Goal: Information Seeking & Learning: Find specific fact

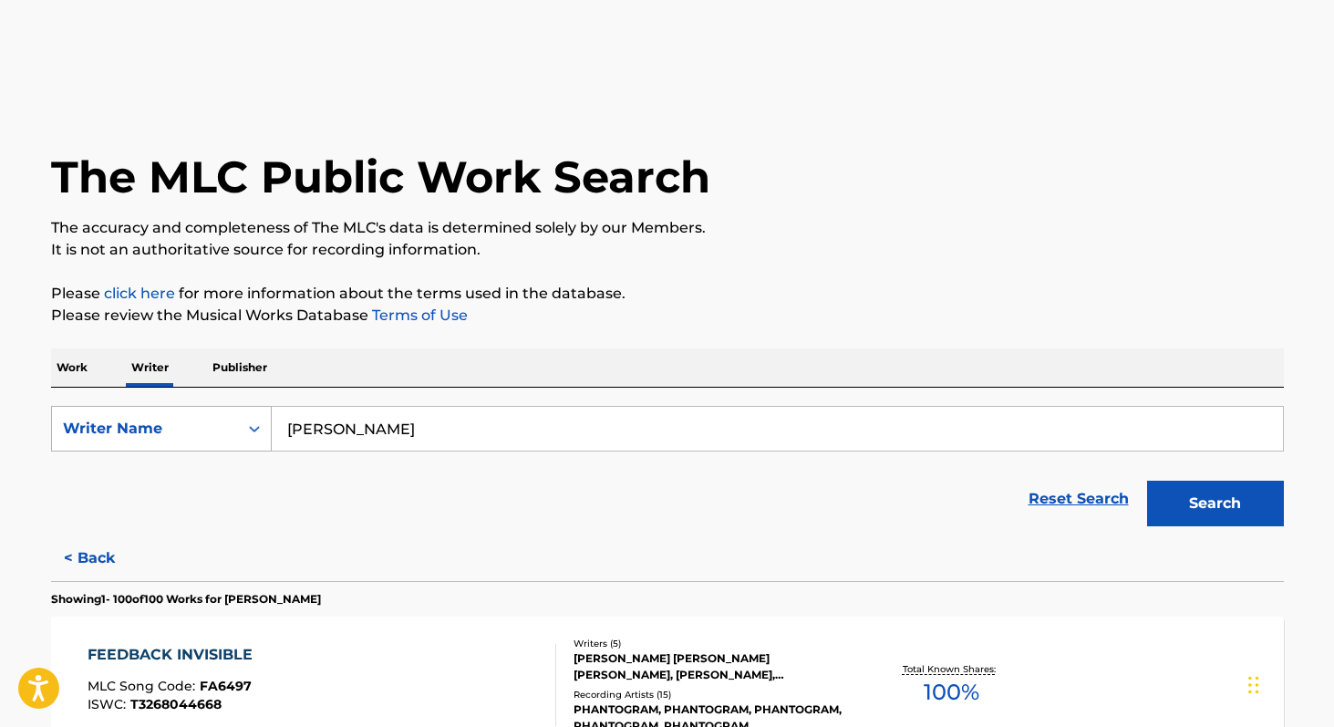
click at [252, 429] on icon "Search Form" at bounding box center [254, 429] width 11 height 6
click at [232, 427] on div "Writer Name" at bounding box center [145, 428] width 186 height 35
click at [79, 368] on p "Work" at bounding box center [72, 367] width 42 height 38
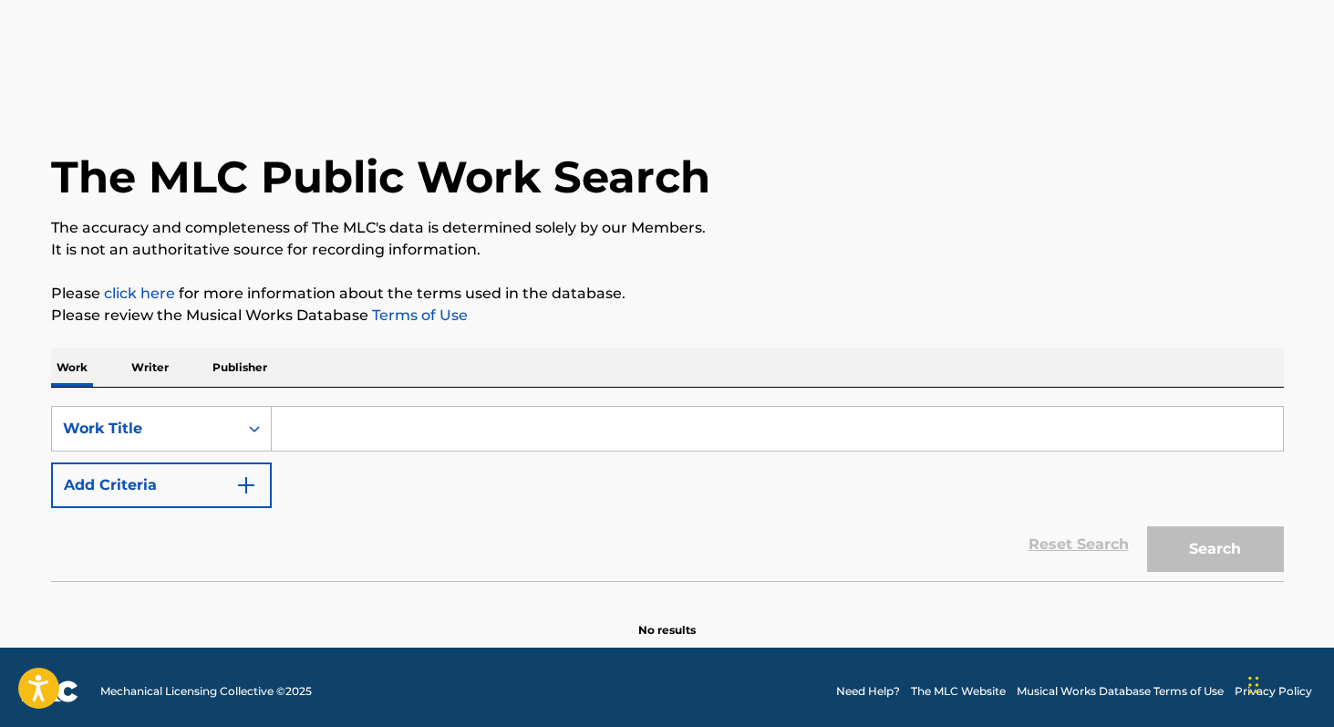
click at [353, 428] on input "Search Form" at bounding box center [777, 429] width 1011 height 44
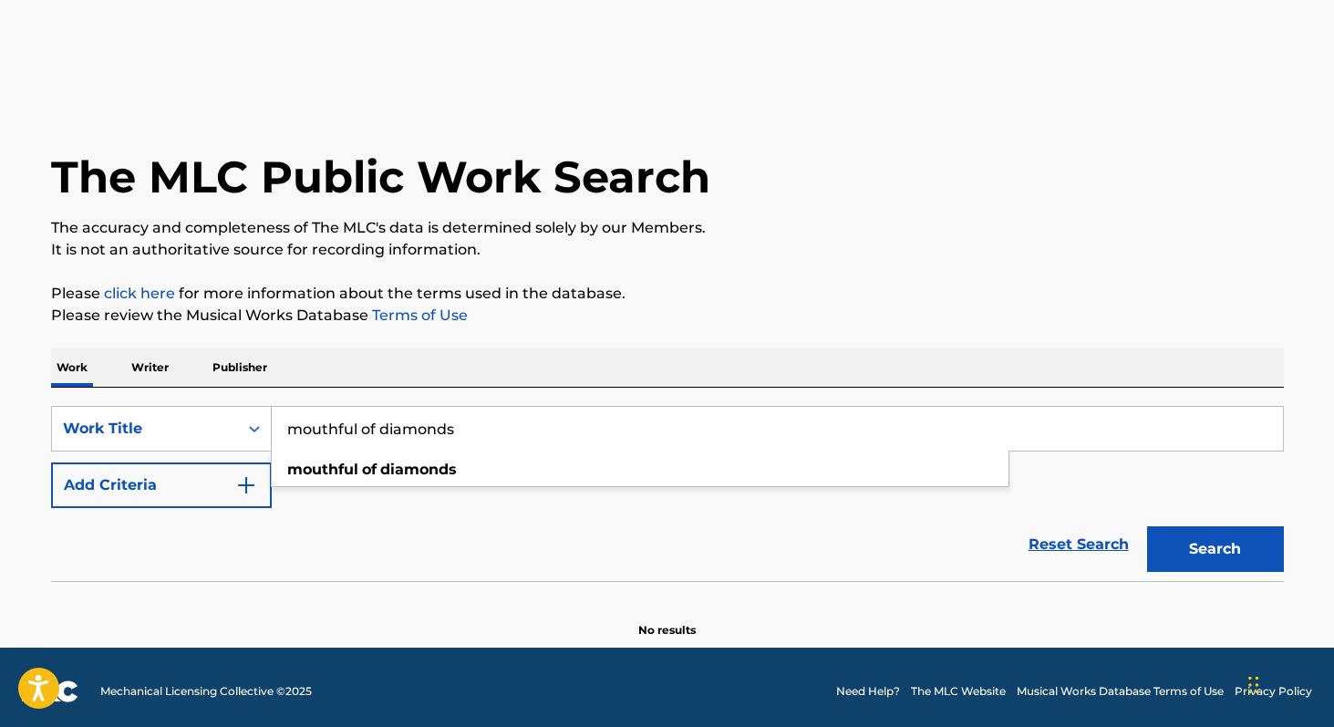
type input "mouthful of diamonds"
click at [1147, 526] on button "Search" at bounding box center [1215, 549] width 137 height 46
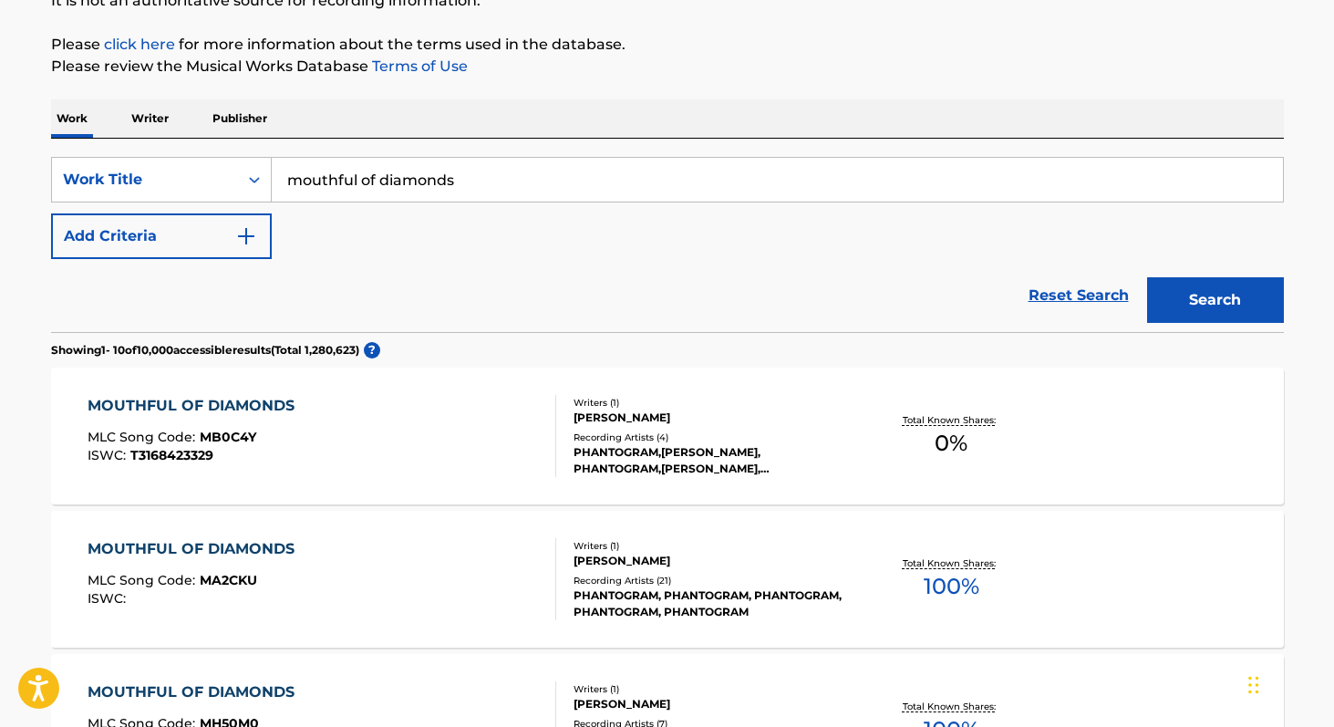
scroll to position [327, 0]
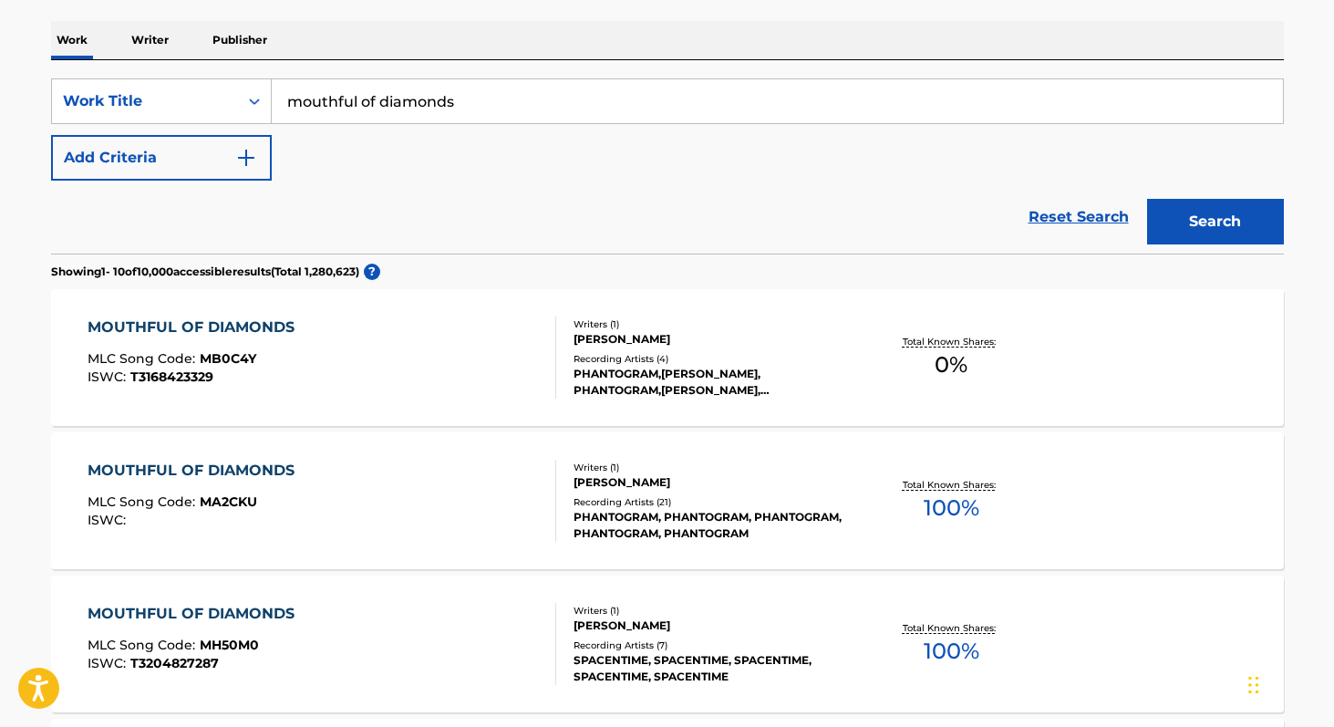
click at [169, 165] on button "Add Criteria" at bounding box center [161, 158] width 221 height 46
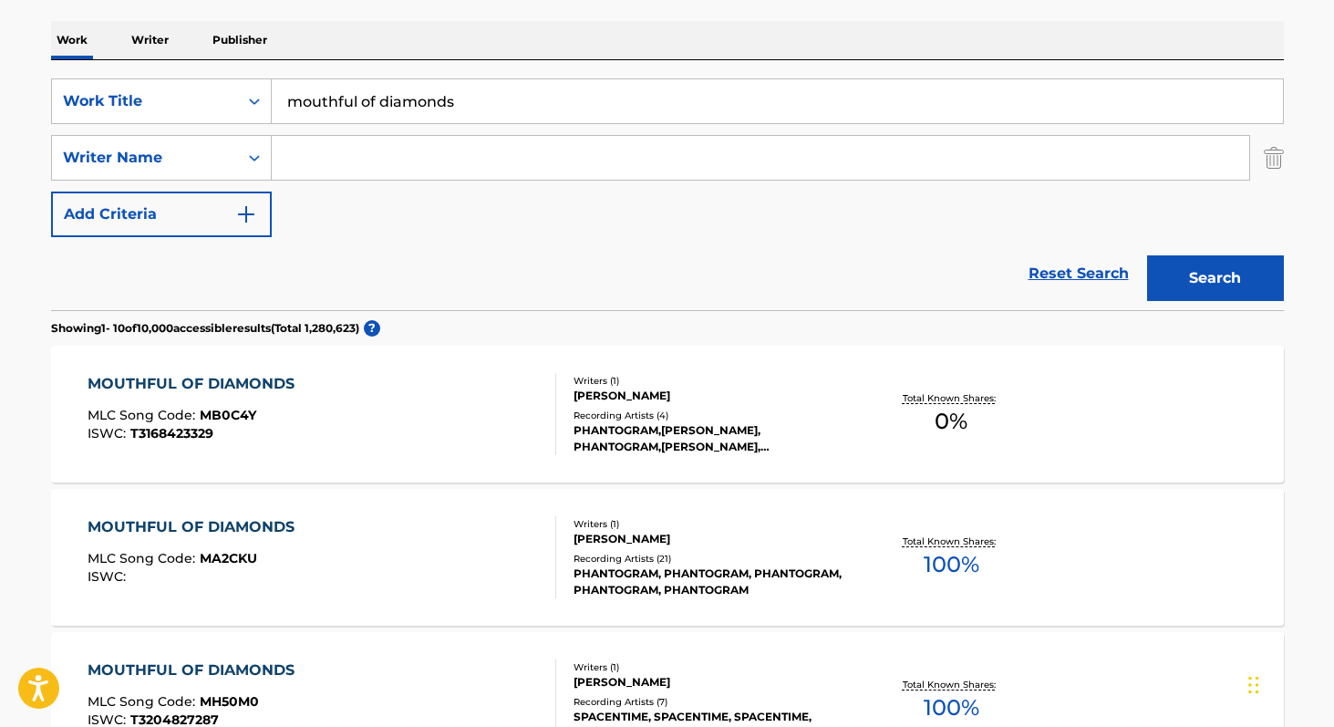
click at [338, 157] on input "Search Form" at bounding box center [760, 158] width 977 height 44
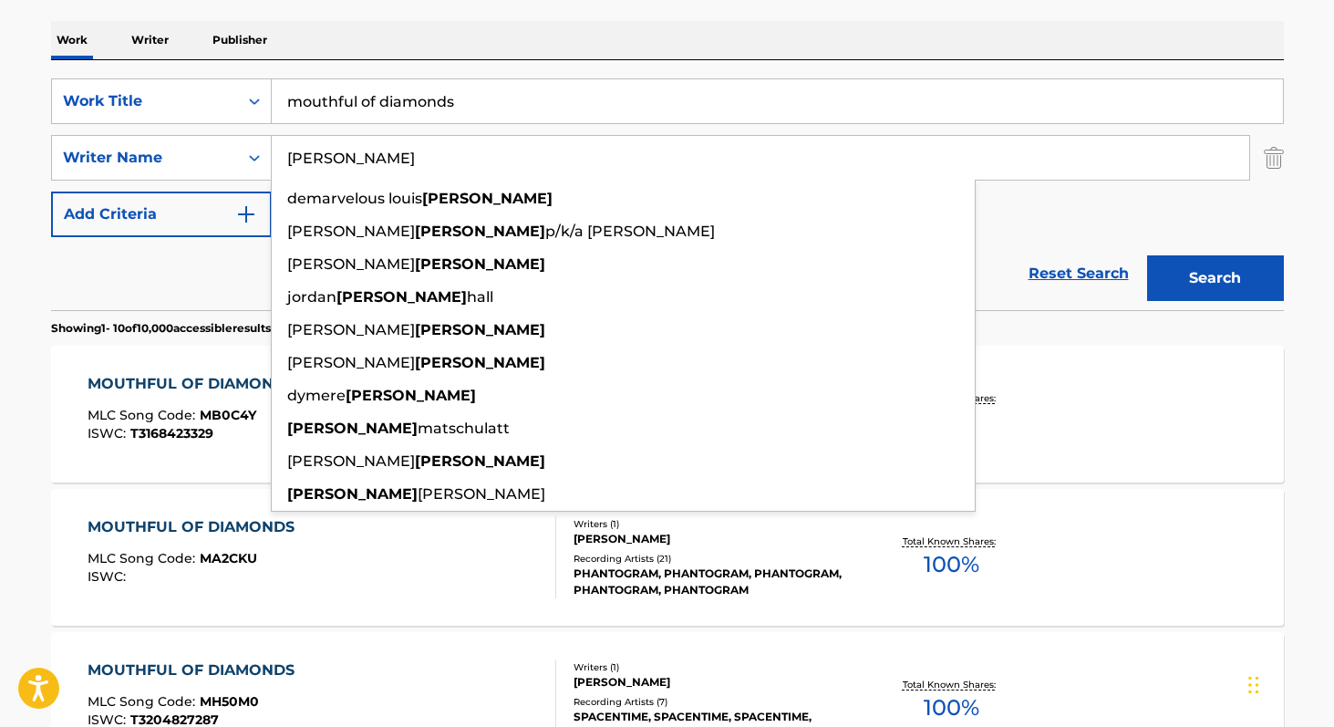
type input "[PERSON_NAME]"
click at [1147, 255] on button "Search" at bounding box center [1215, 278] width 137 height 46
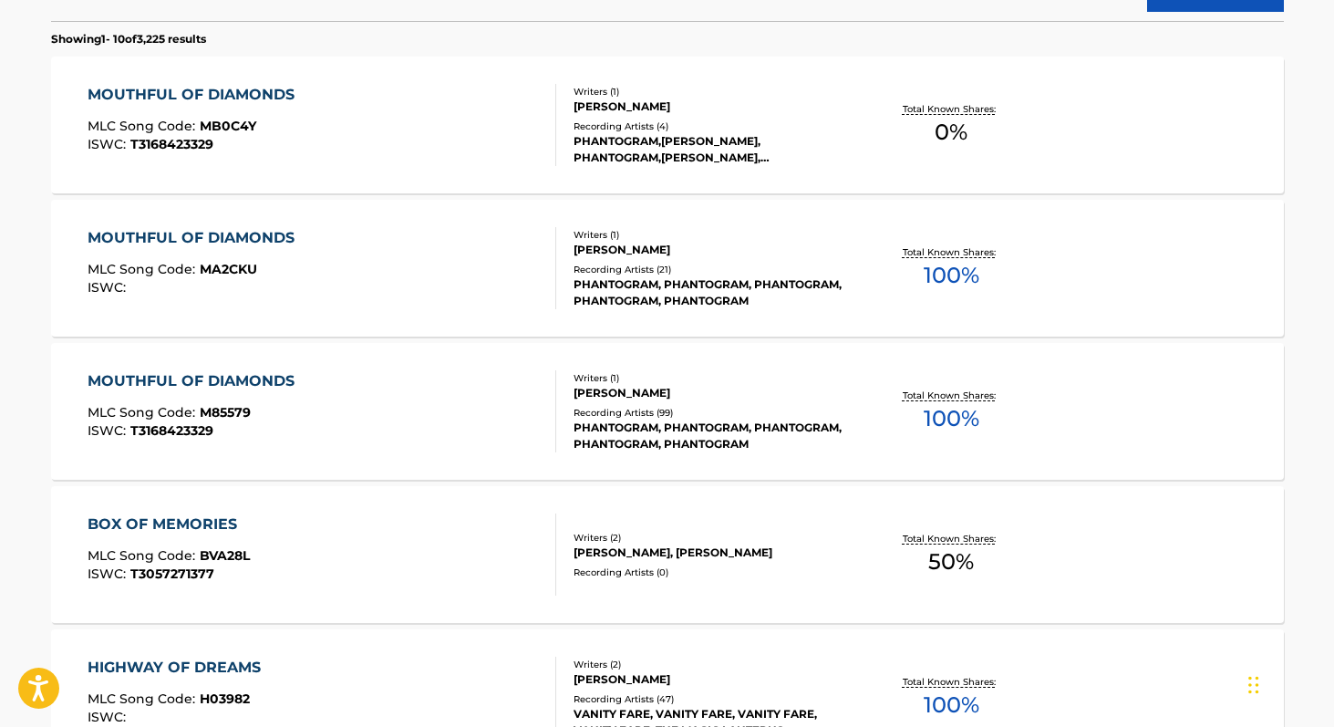
scroll to position [590, 0]
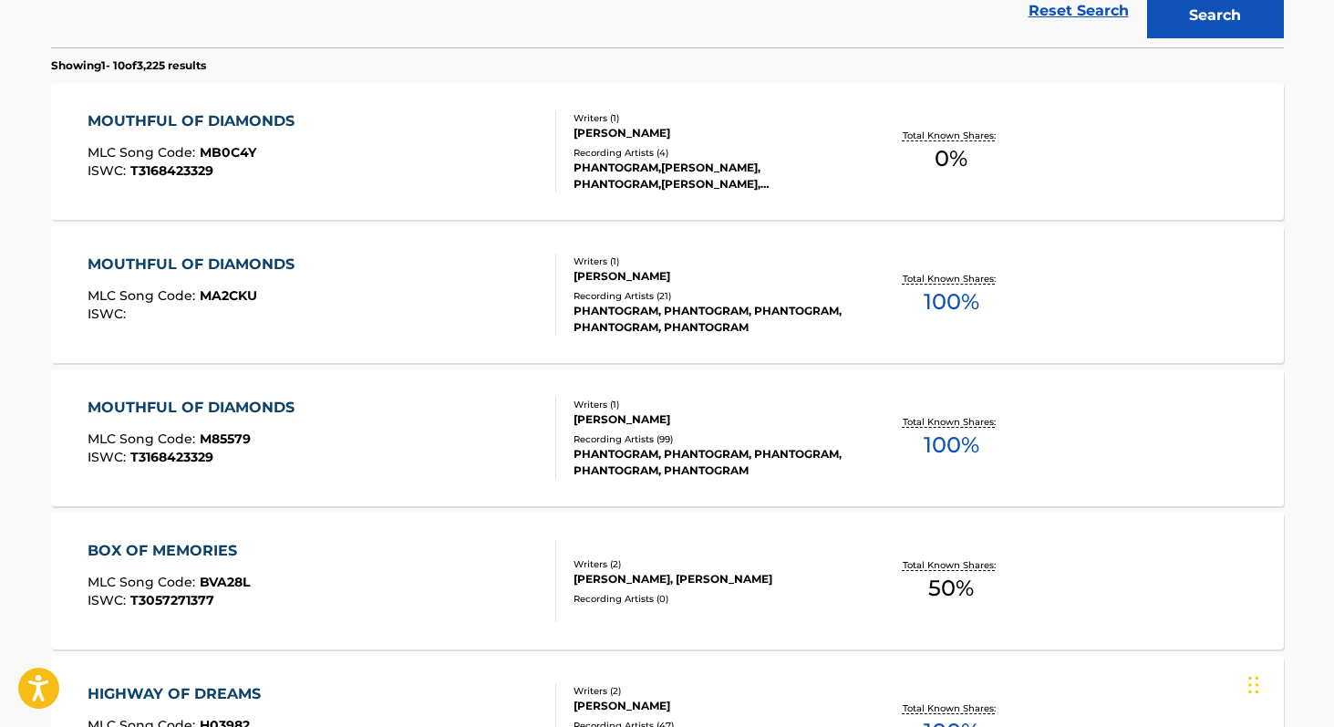
click at [705, 307] on div "PHANTOGRAM, PHANTOGRAM, PHANTOGRAM, PHANTOGRAM, PHANTOGRAM" at bounding box center [710, 319] width 275 height 33
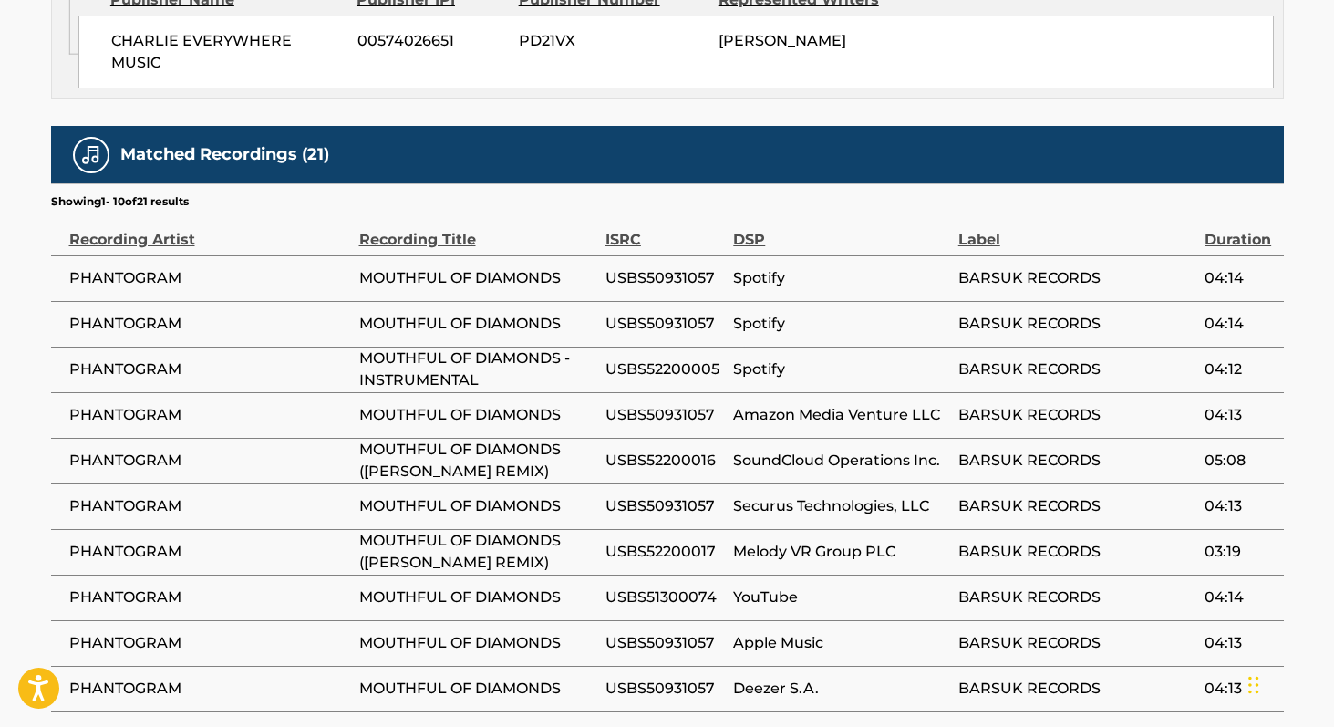
scroll to position [966, 0]
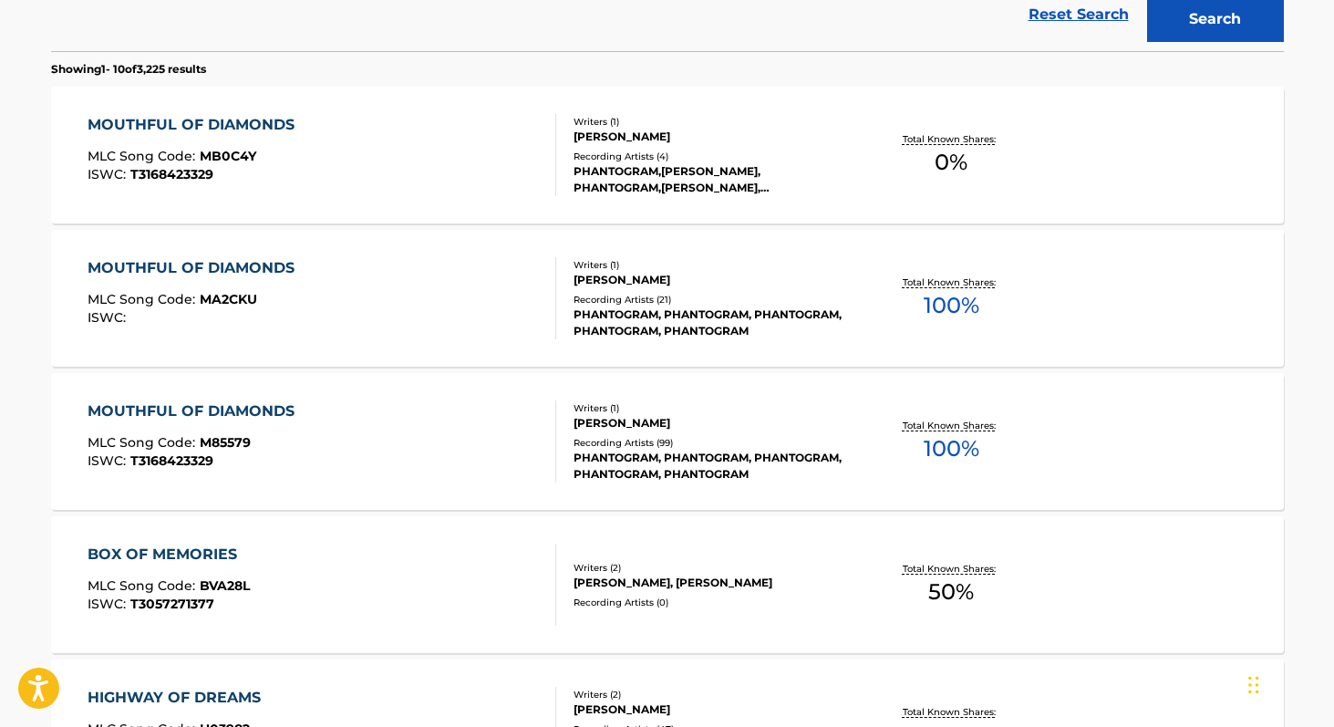
scroll to position [550, 0]
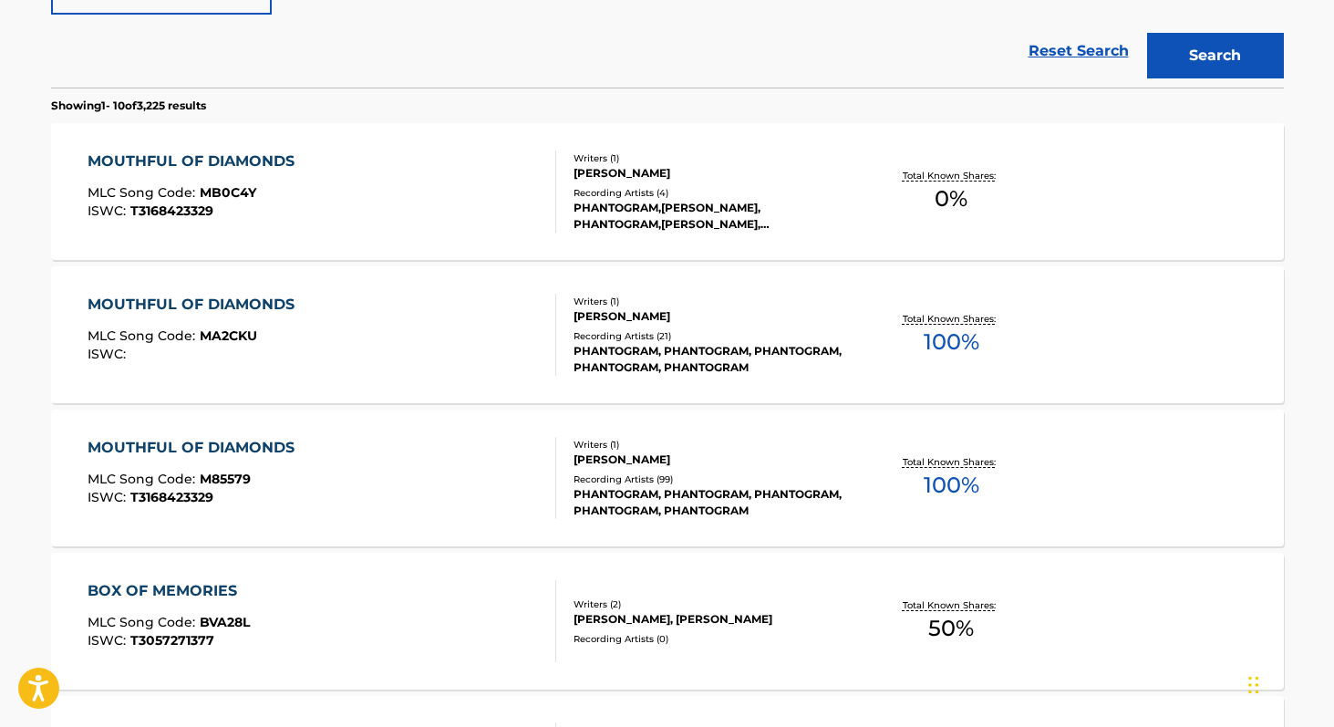
click at [659, 350] on div "PHANTOGRAM, PHANTOGRAM, PHANTOGRAM, PHANTOGRAM, PHANTOGRAM" at bounding box center [710, 359] width 275 height 33
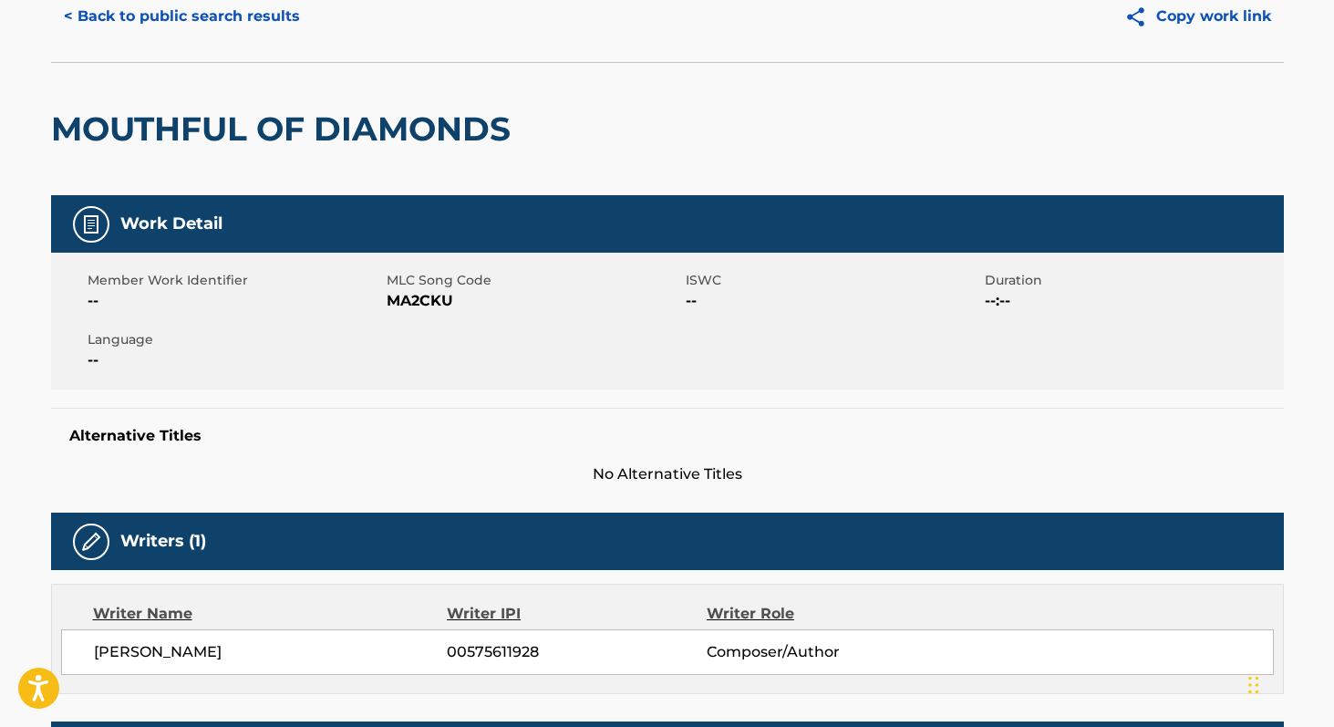
scroll to position [127, 0]
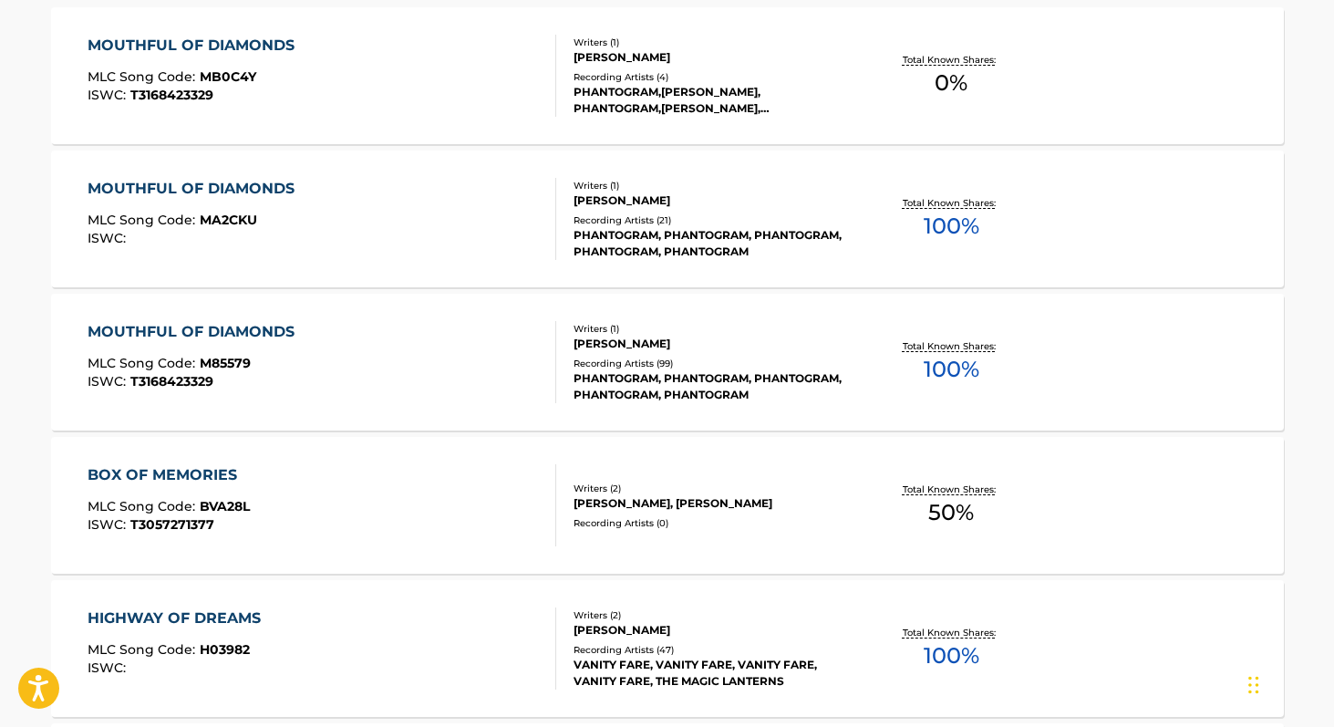
scroll to position [689, 0]
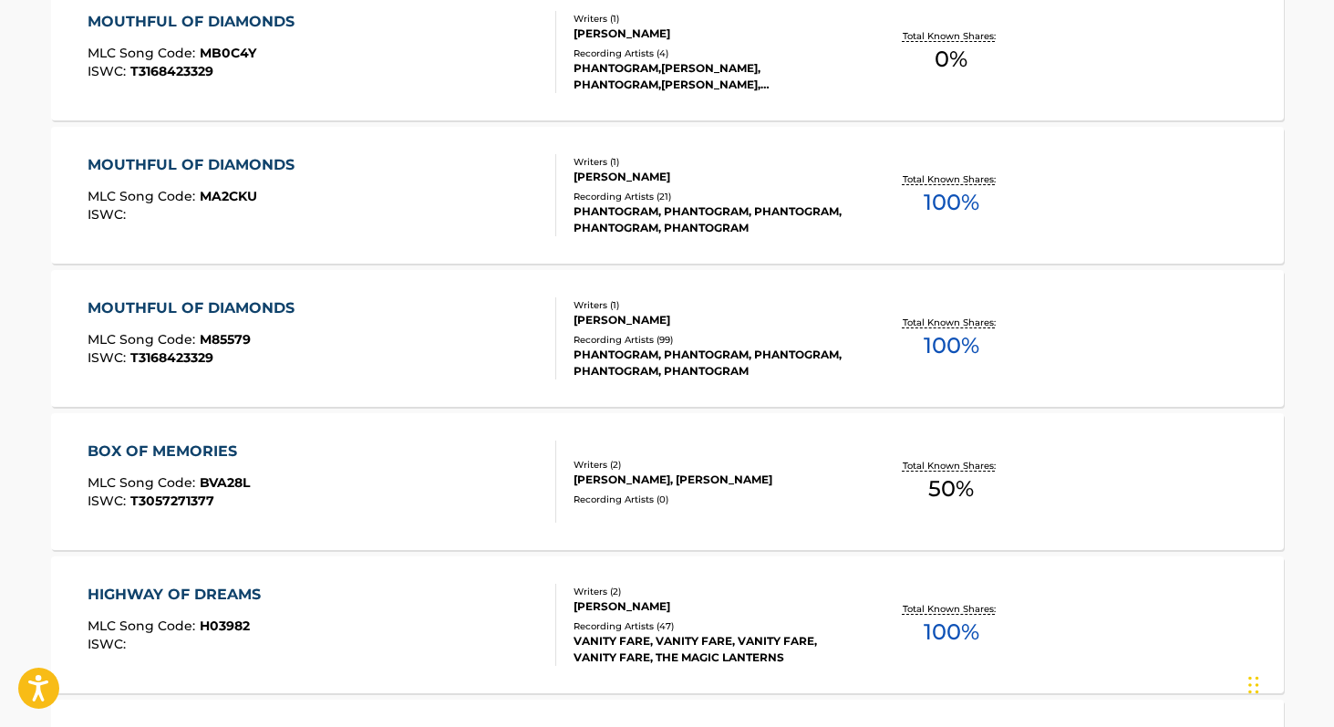
click at [794, 352] on div "PHANTOGRAM, PHANTOGRAM, PHANTOGRAM, PHANTOGRAM, PHANTOGRAM" at bounding box center [710, 362] width 275 height 33
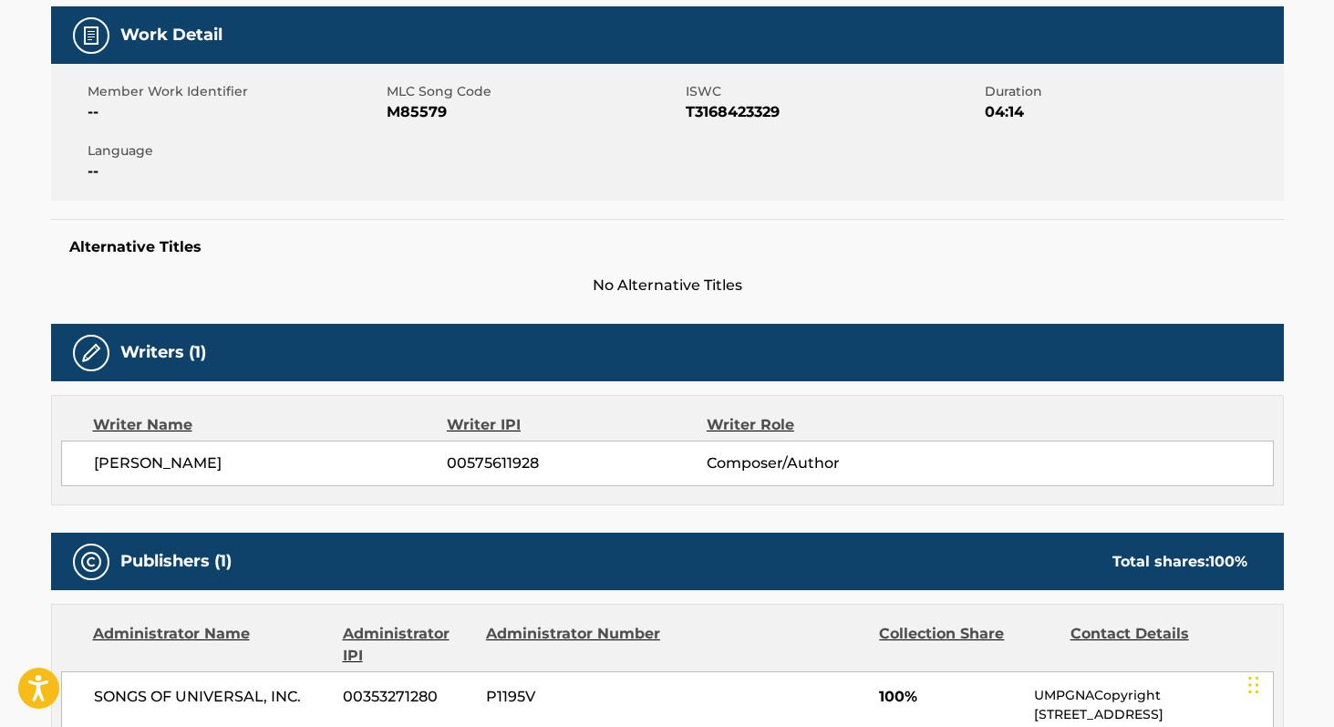
scroll to position [315, 0]
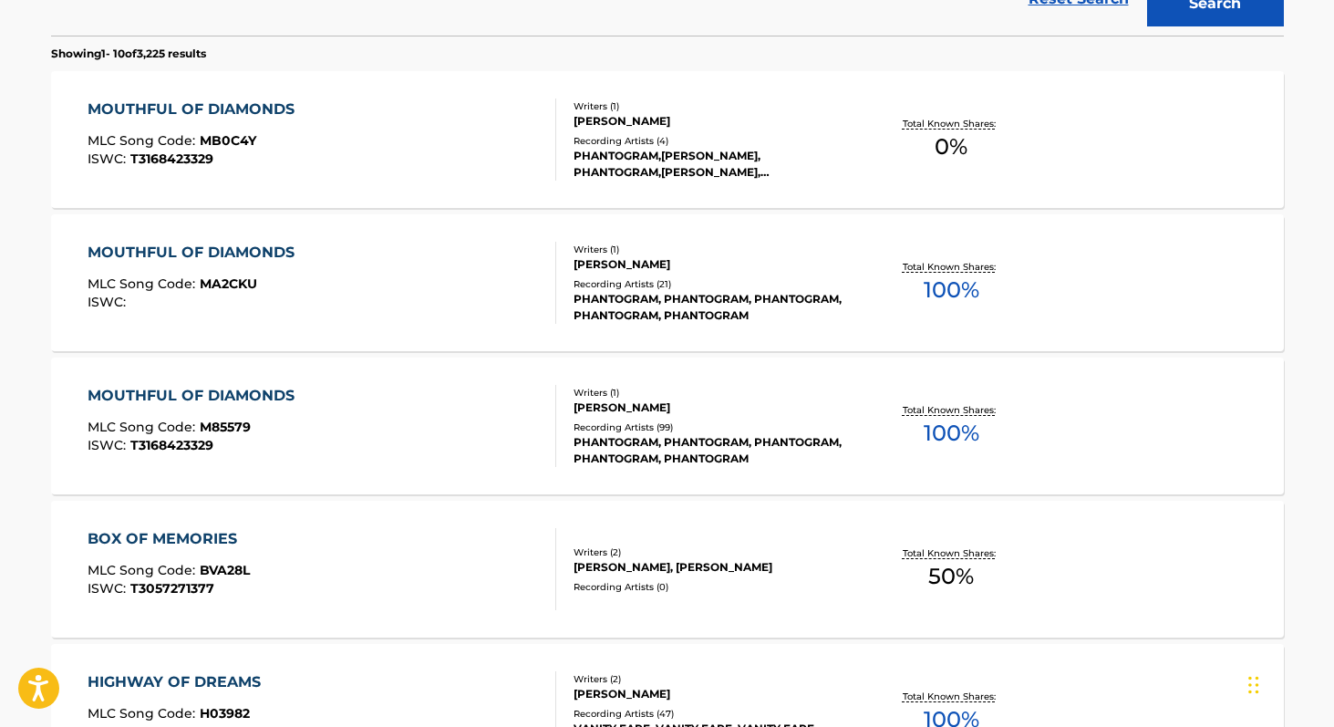
scroll to position [586, 0]
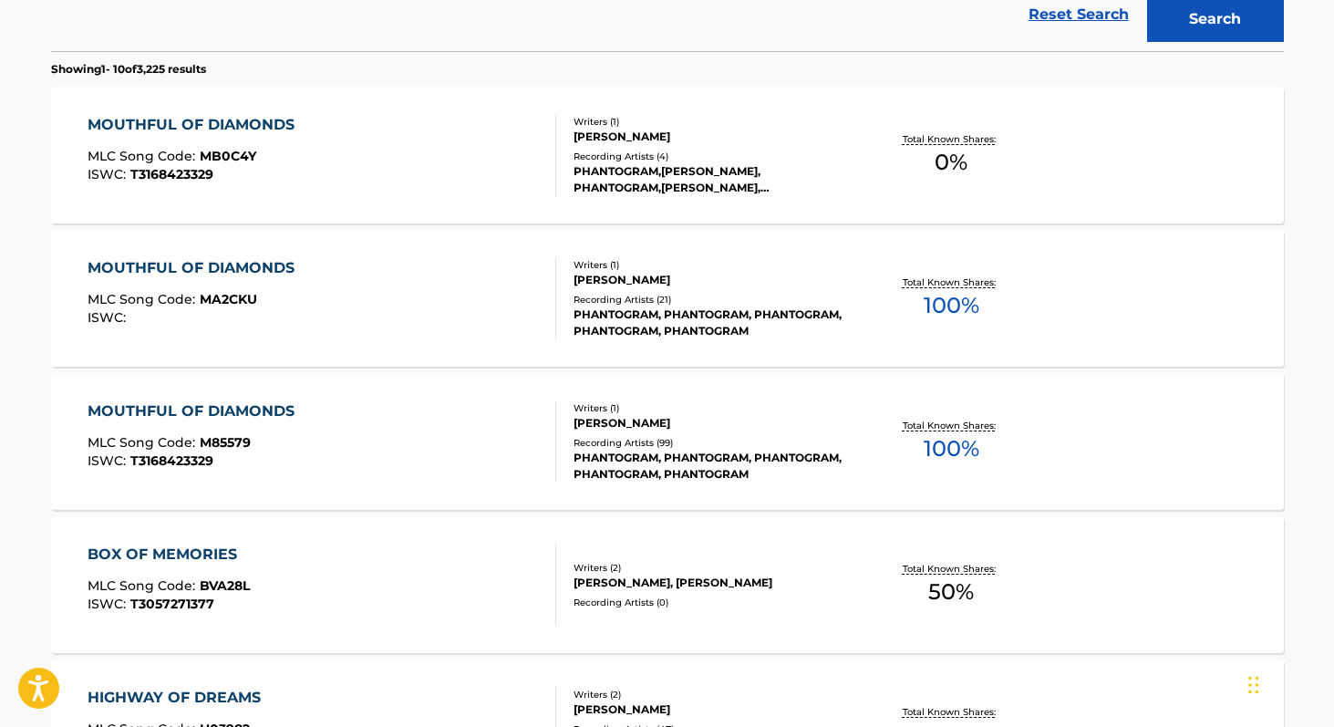
click at [620, 465] on div "PHANTOGRAM, PHANTOGRAM, PHANTOGRAM, PHANTOGRAM, PHANTOGRAM" at bounding box center [710, 465] width 275 height 33
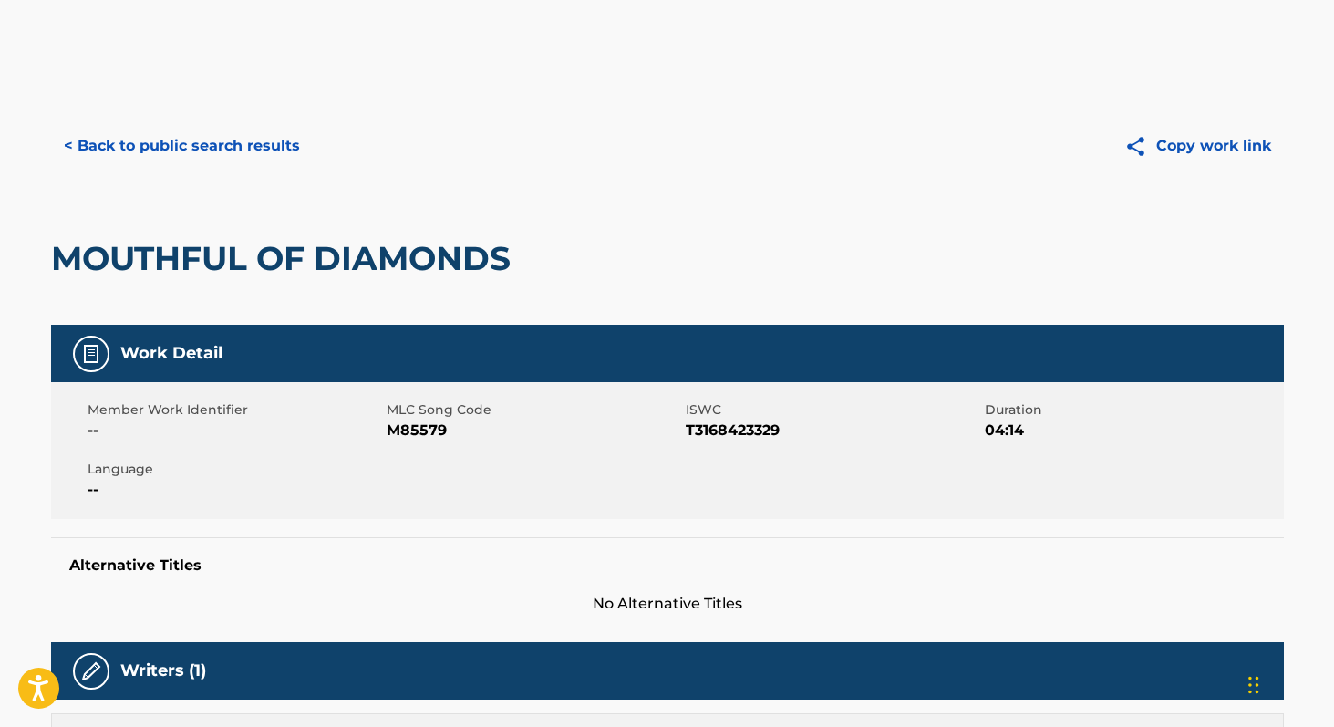
click at [715, 430] on span "T3168423329" at bounding box center [833, 430] width 294 height 22
copy span "T3168423329"
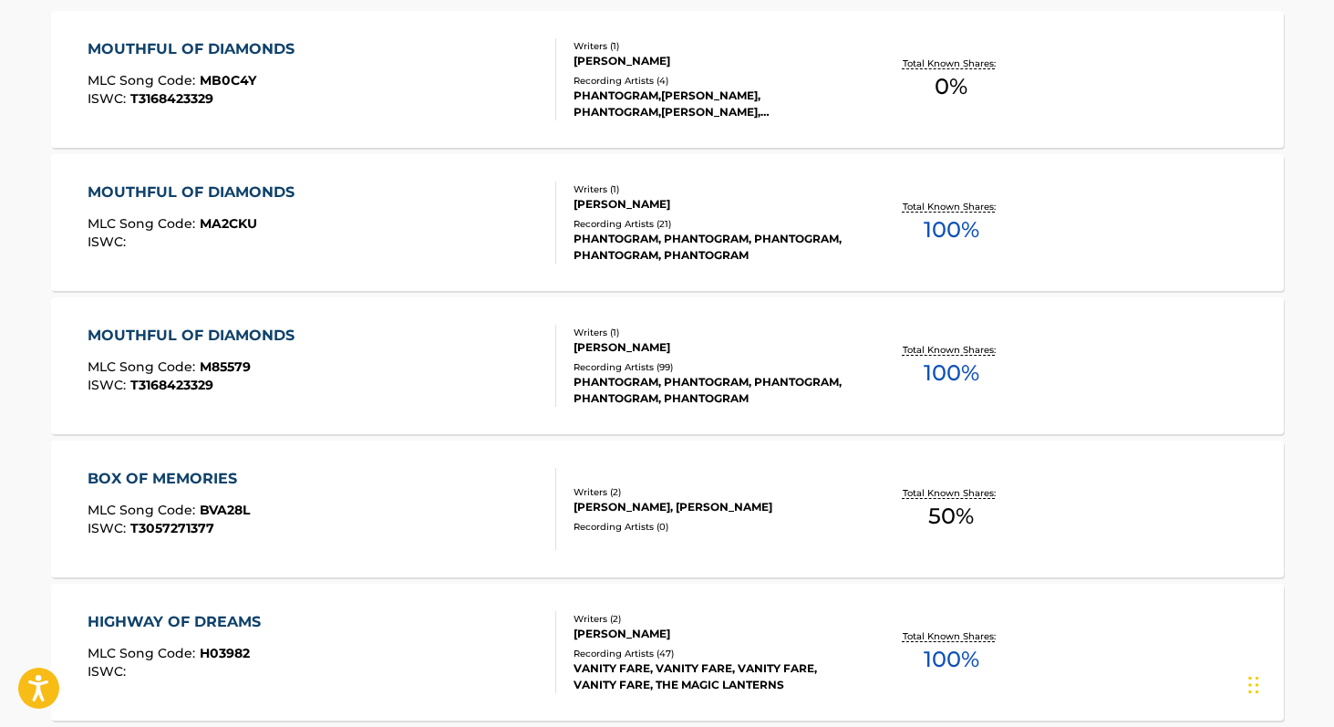
scroll to position [659, 0]
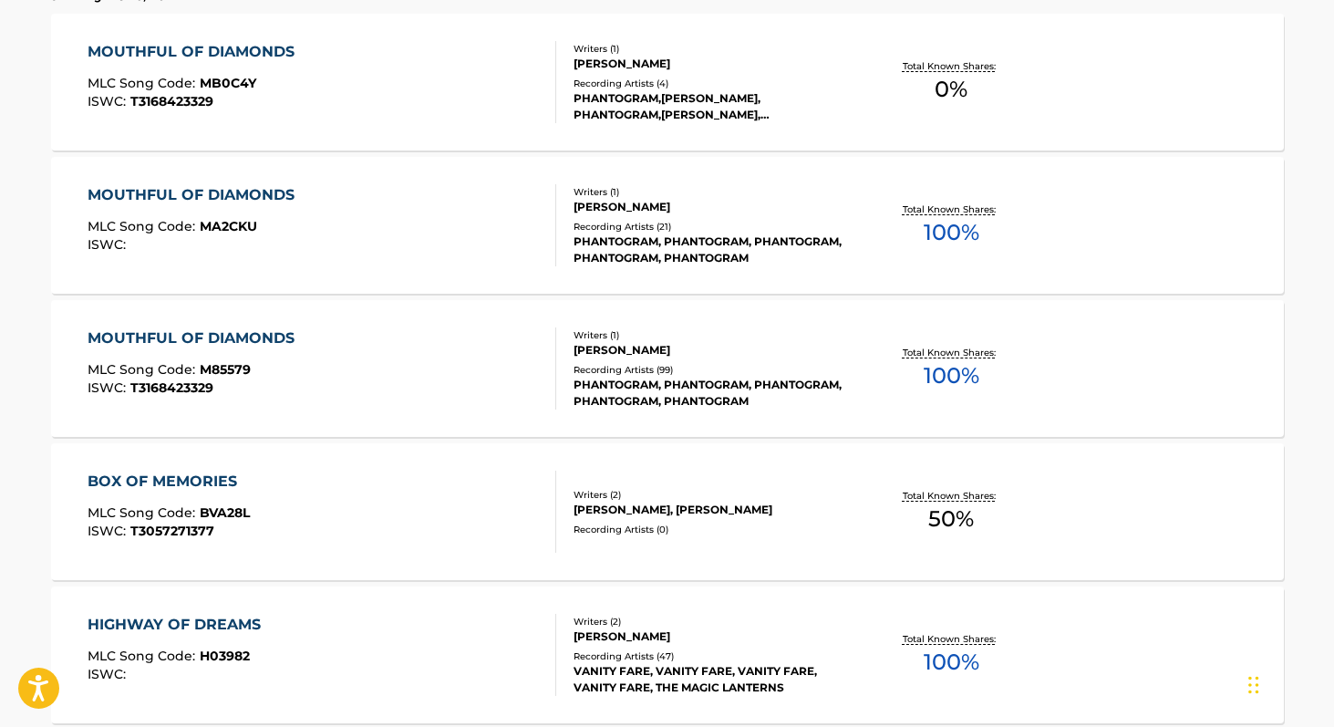
click at [228, 391] on div "ISWC : T3168423329" at bounding box center [196, 388] width 216 height 14
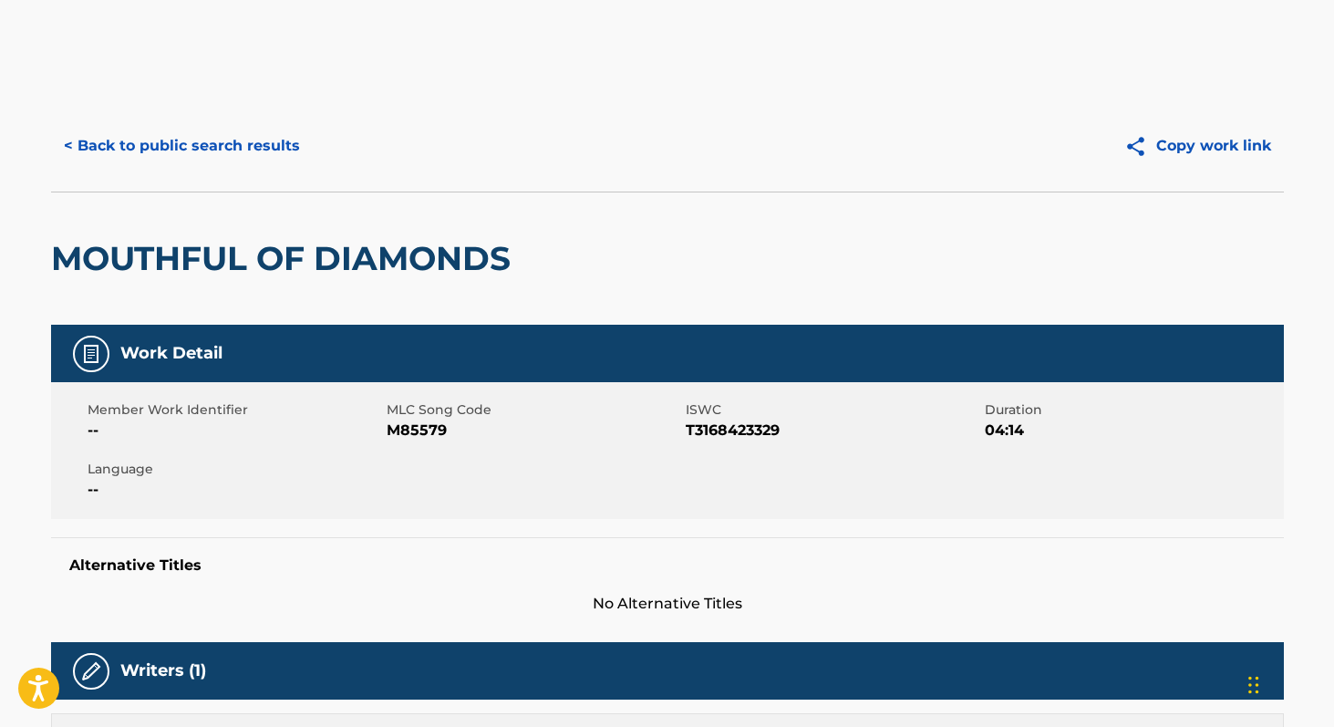
scroll to position [15, 0]
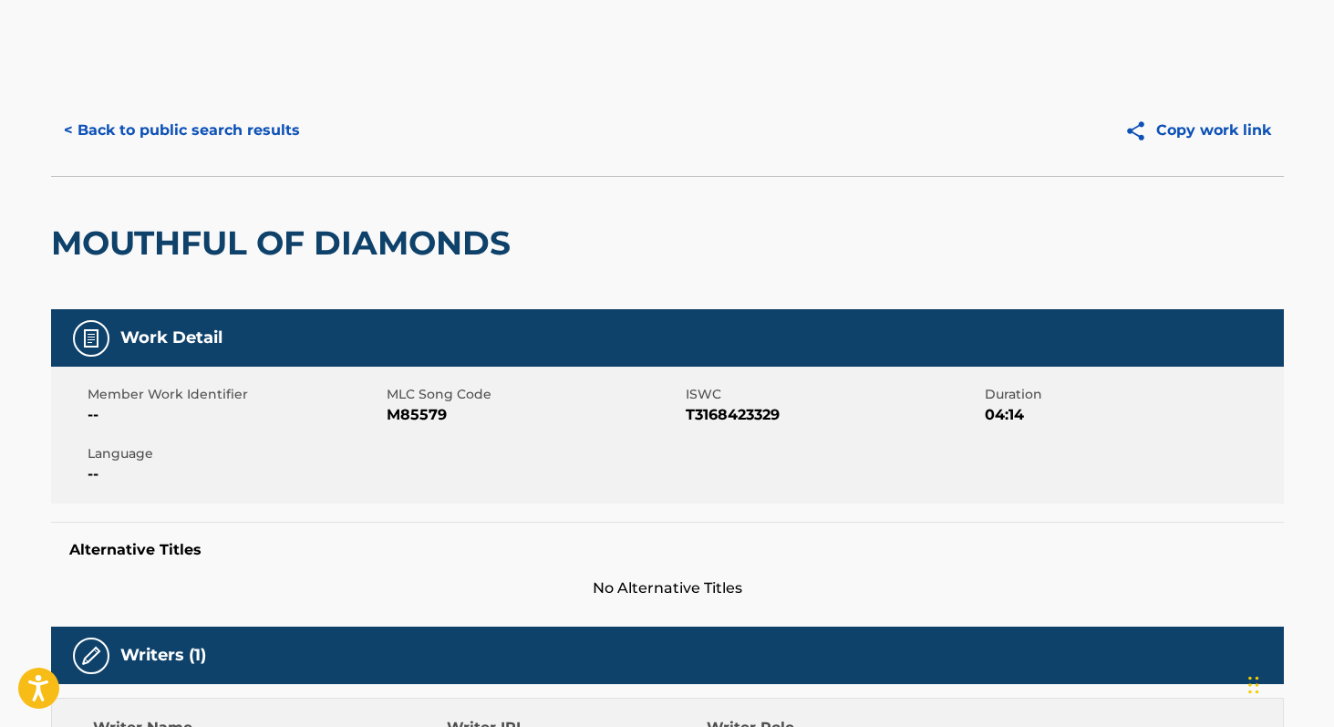
click at [736, 407] on span "T3168423329" at bounding box center [833, 415] width 294 height 22
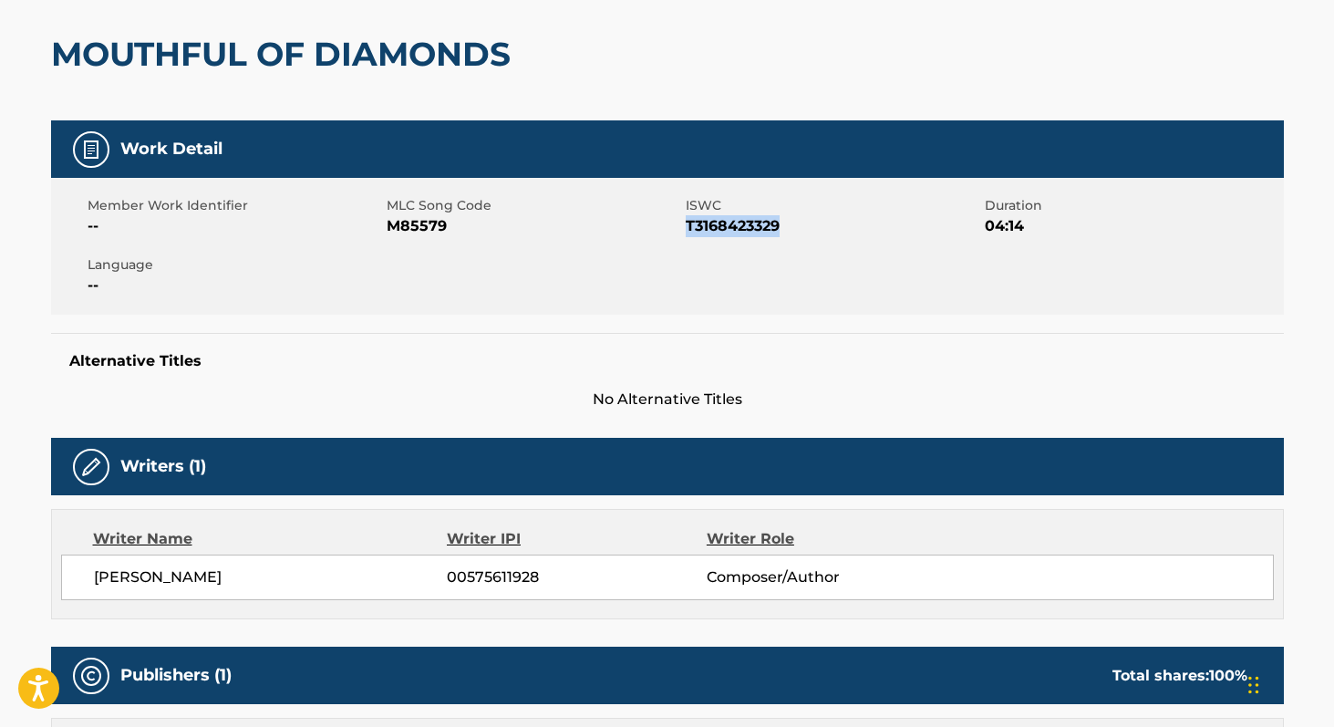
scroll to position [229, 0]
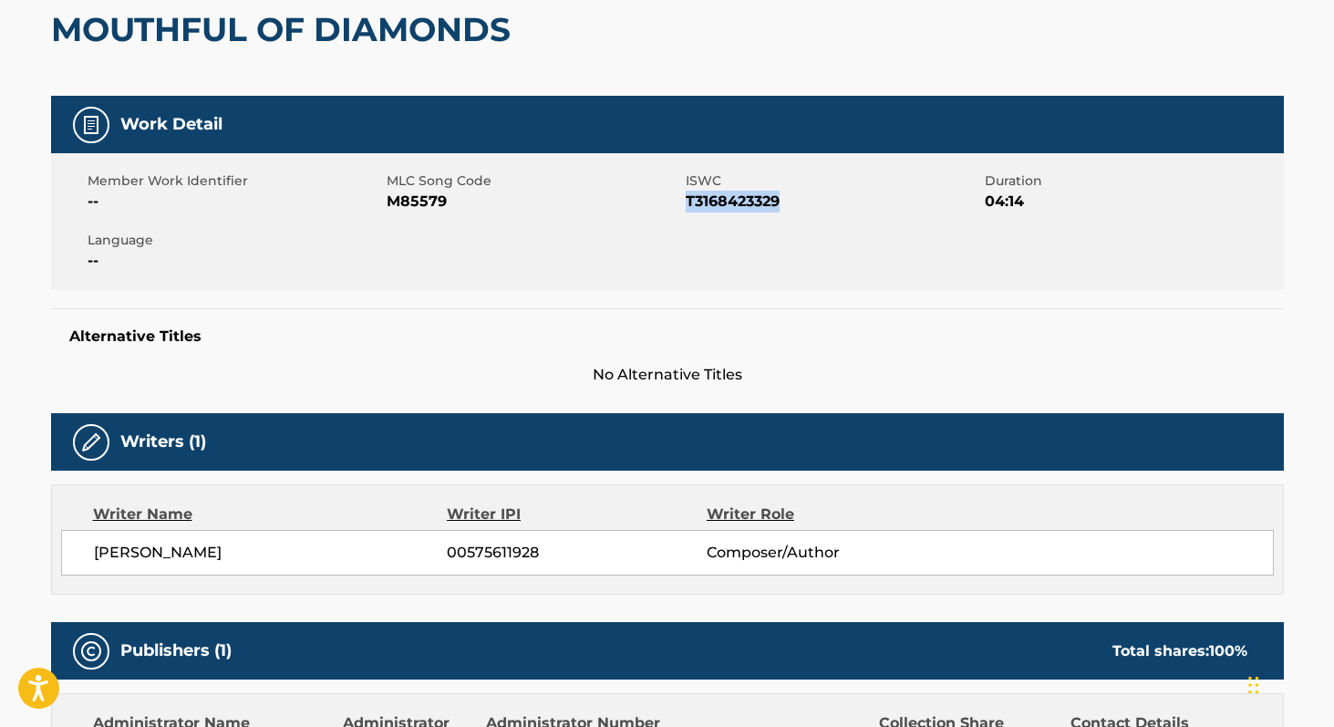
copy span "T3168423329"
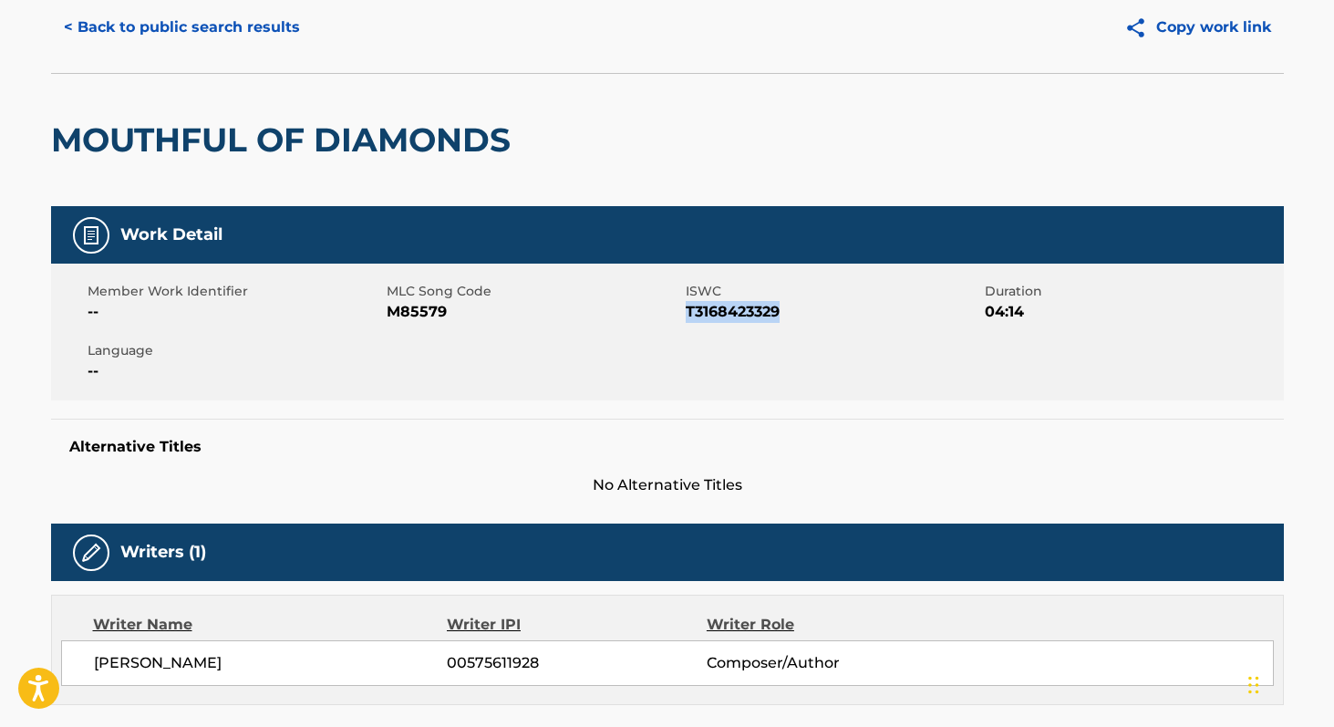
scroll to position [0, 0]
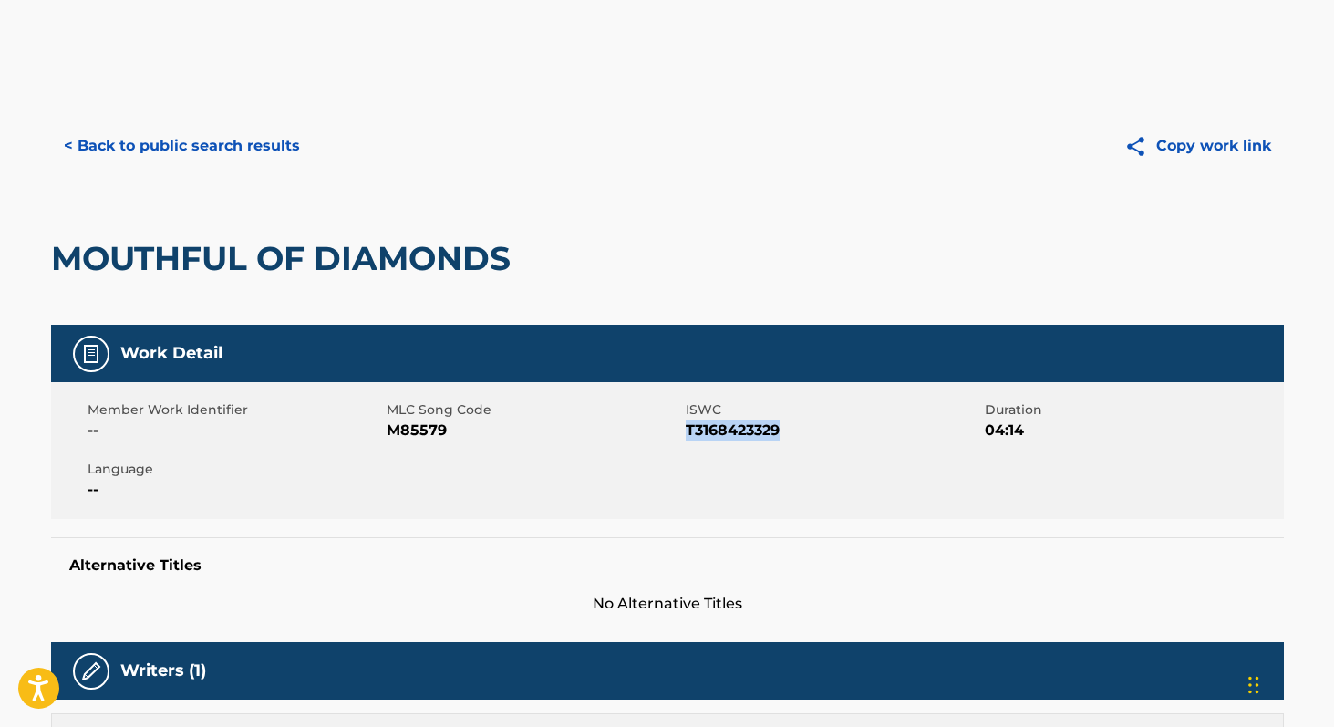
click at [119, 147] on button "< Back to public search results" at bounding box center [182, 146] width 262 height 46
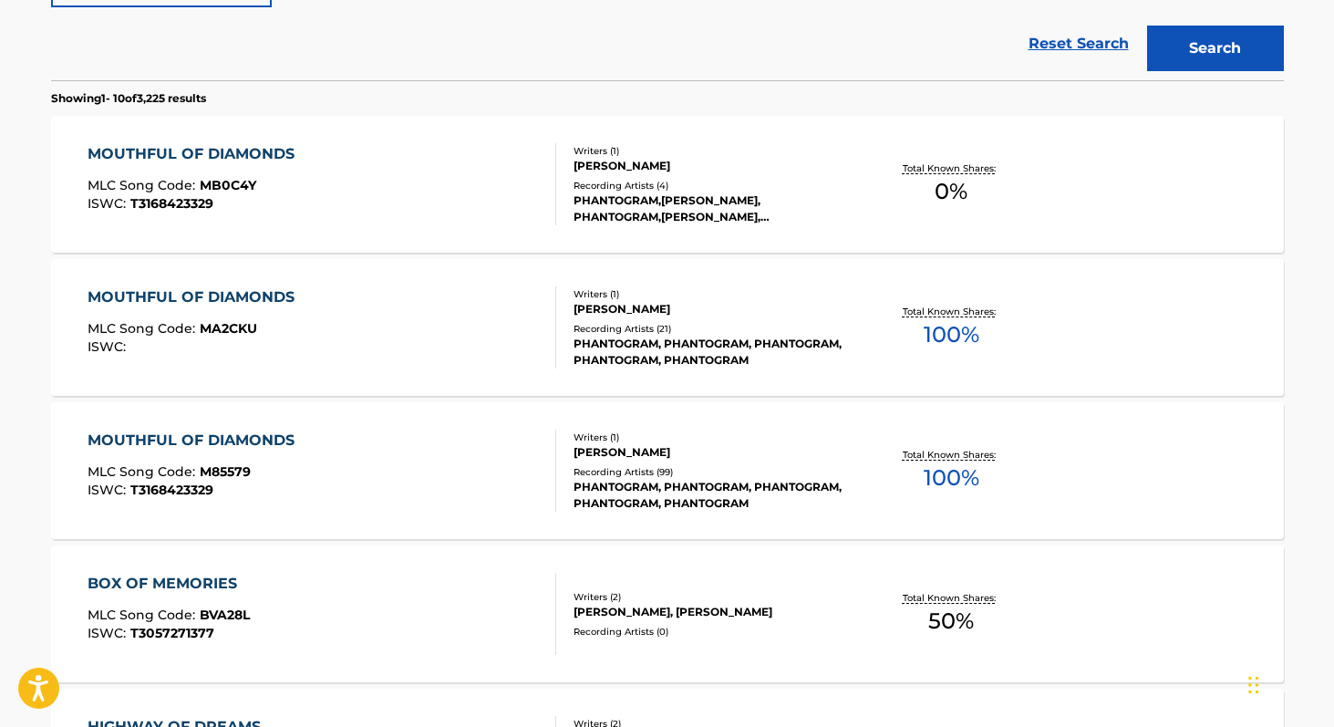
scroll to position [535, 0]
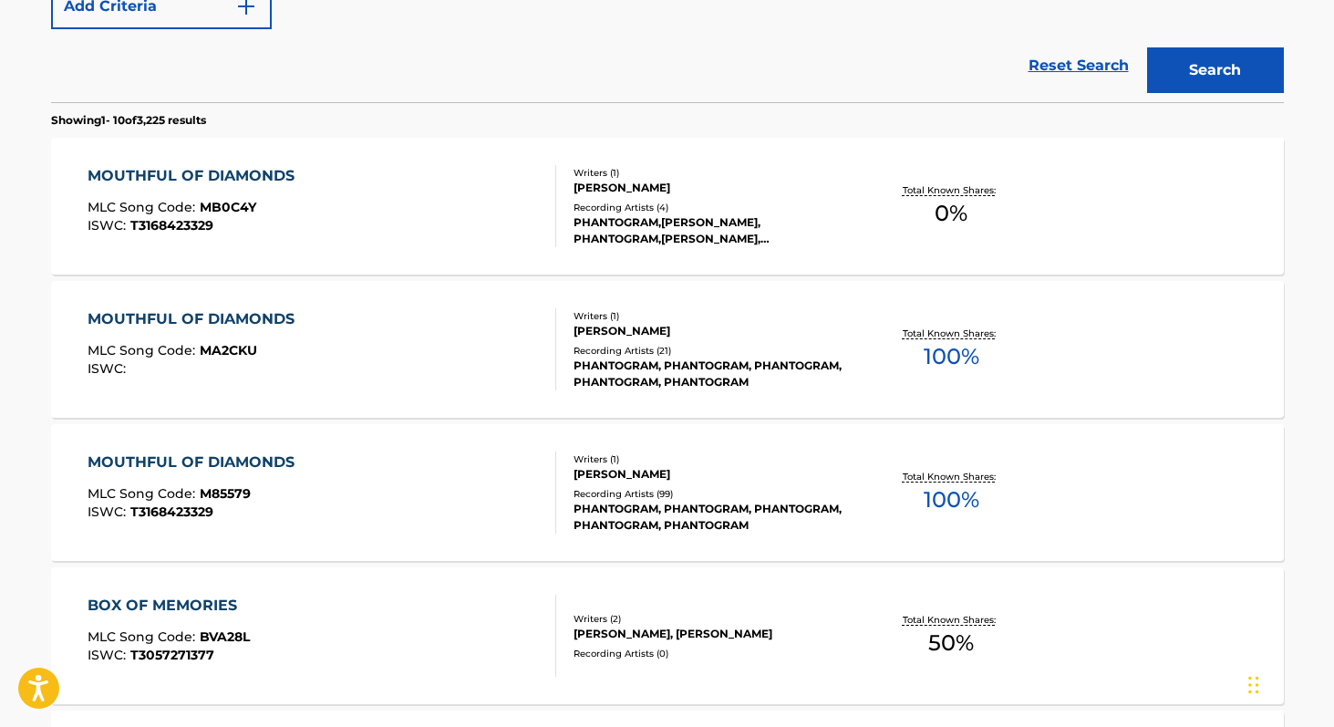
click at [642, 231] on div "PHANTOGRAM,[PERSON_NAME], PHANTOGRAM,[PERSON_NAME], [PERSON_NAME],[PERSON_NAME]…" at bounding box center [710, 230] width 275 height 33
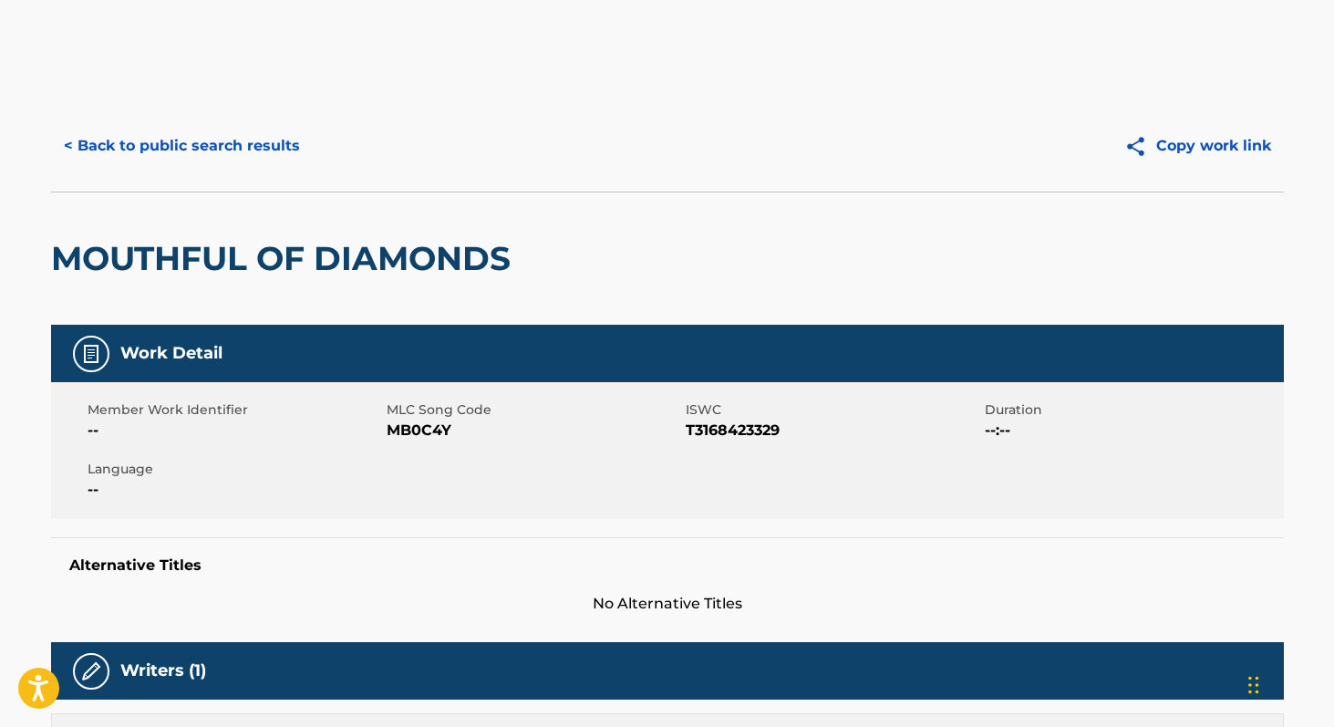
click at [744, 422] on span "T3168423329" at bounding box center [833, 430] width 294 height 22
copy span "T3168423329"
click at [134, 134] on button "< Back to public search results" at bounding box center [182, 146] width 262 height 46
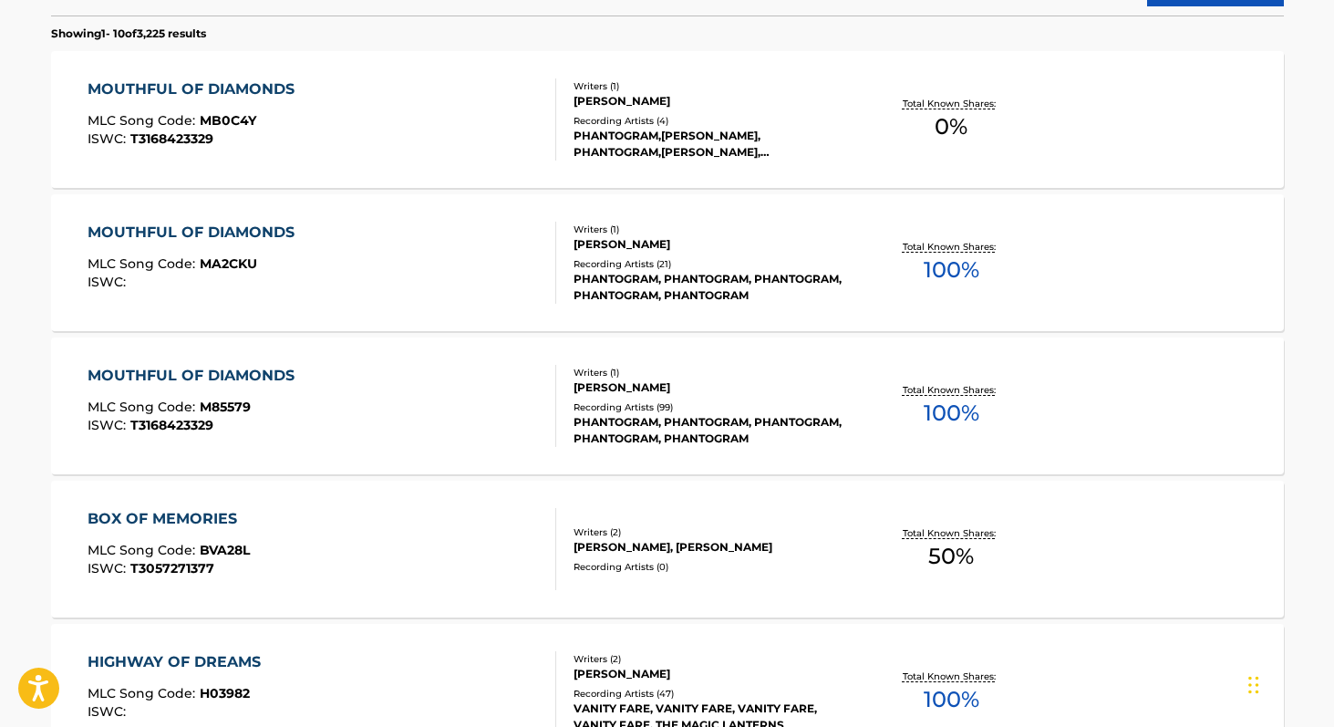
scroll to position [618, 0]
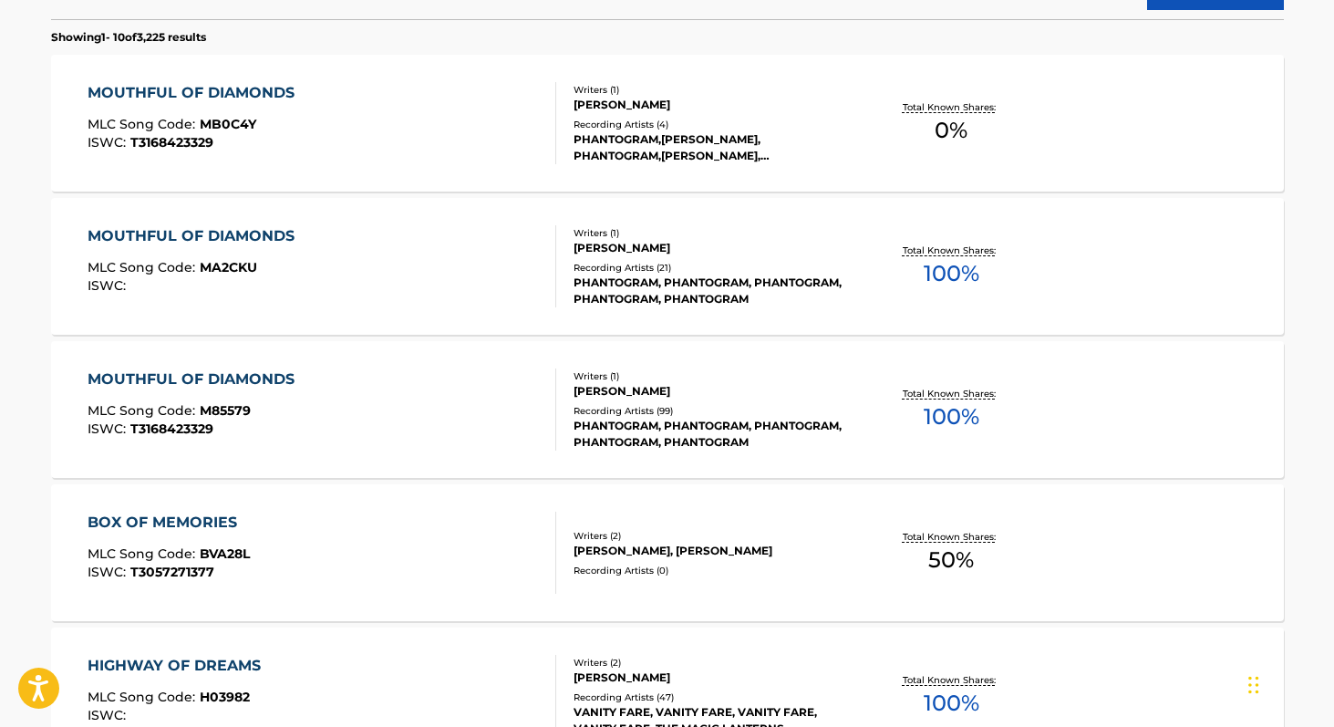
click at [636, 435] on div "PHANTOGRAM, PHANTOGRAM, PHANTOGRAM, PHANTOGRAM, PHANTOGRAM" at bounding box center [710, 434] width 275 height 33
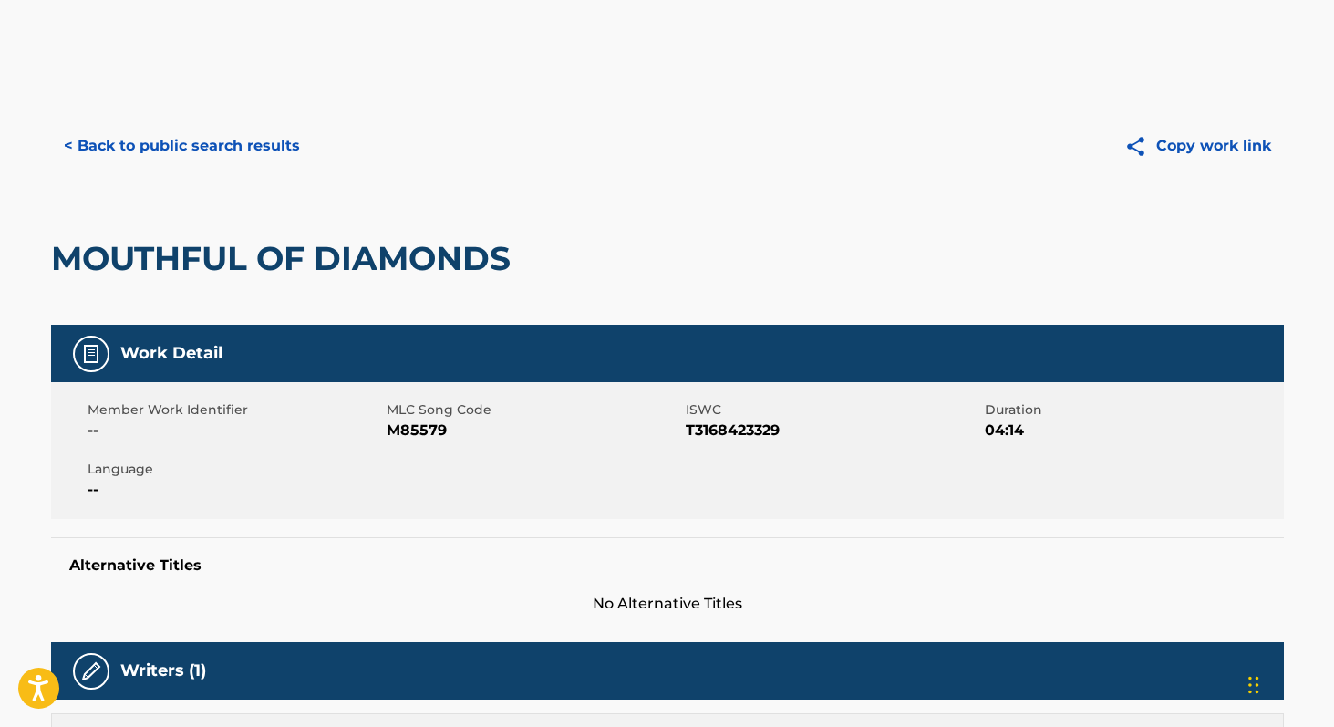
click at [173, 139] on button "< Back to public search results" at bounding box center [182, 146] width 262 height 46
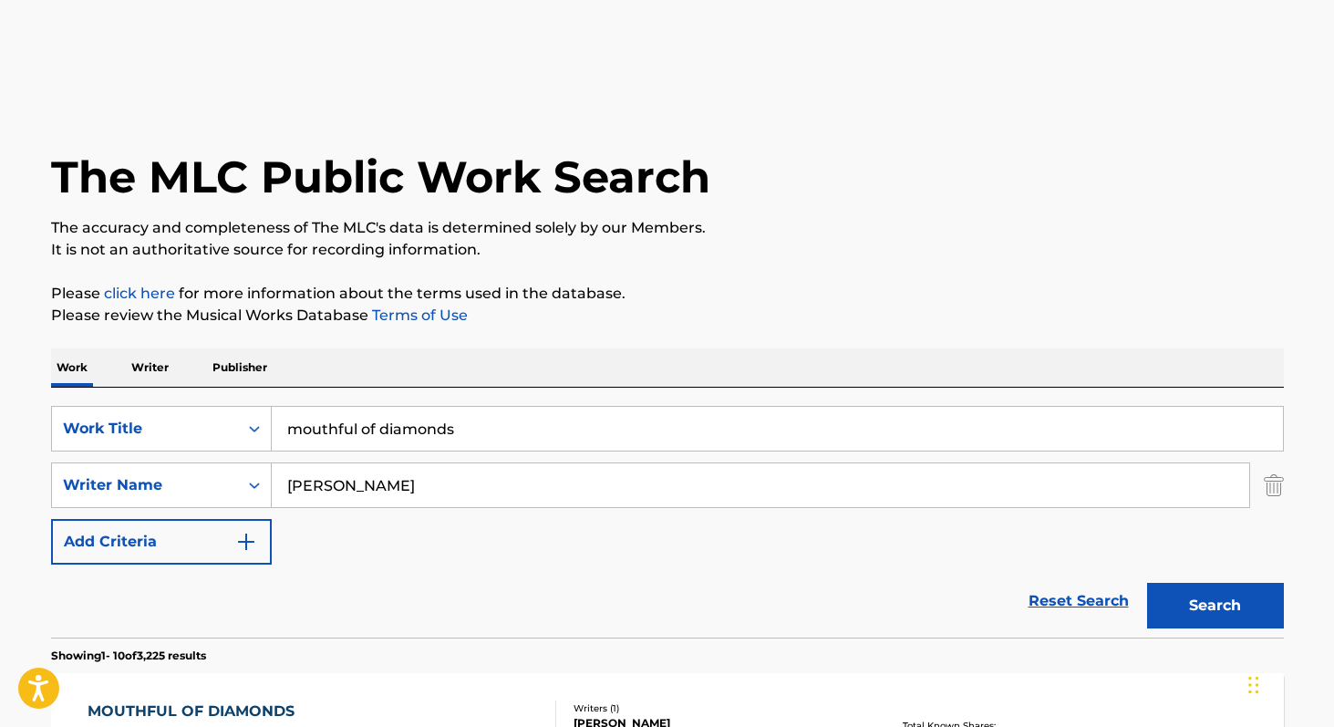
click at [407, 433] on input "mouthful of diamonds" at bounding box center [777, 429] width 1011 height 44
click at [407, 433] on body "Accessibility Screen-Reader Guide, Feedback, and Issue Reporting | New window T…" at bounding box center [667, 363] width 1334 height 727
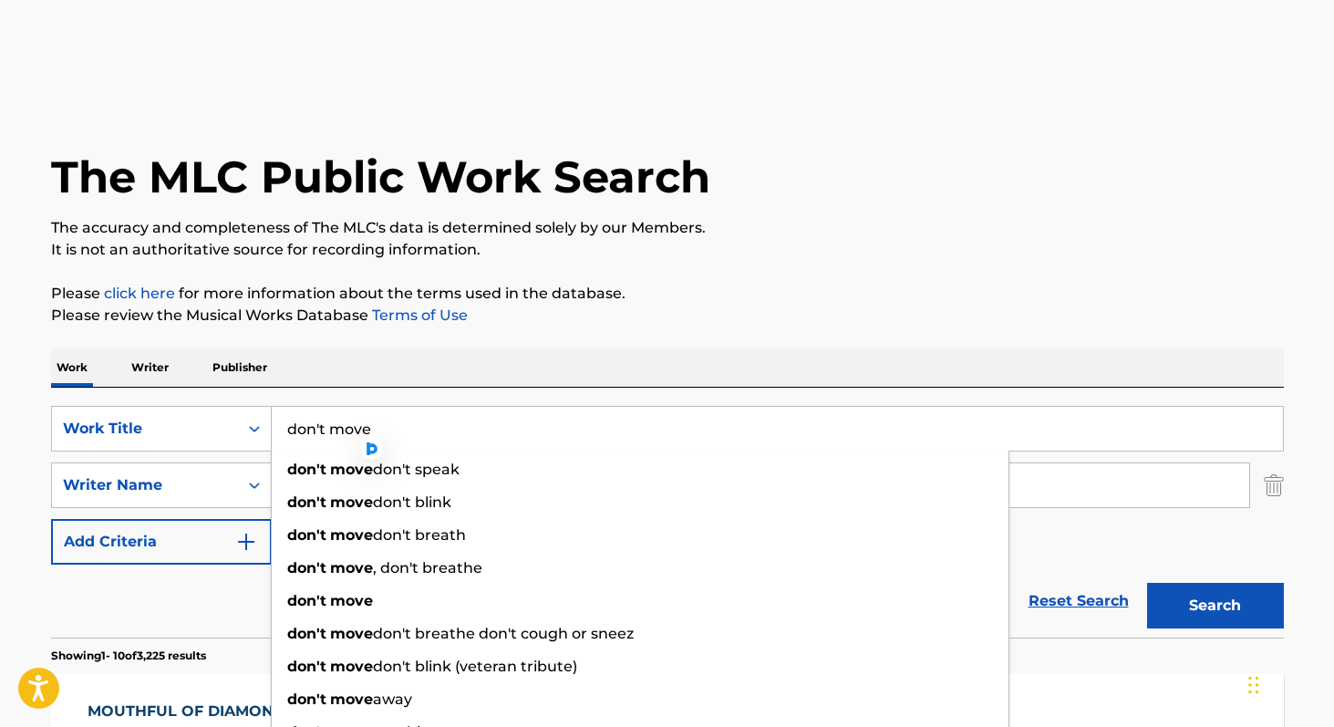
type input "don't move"
click at [1147, 583] on button "Search" at bounding box center [1215, 606] width 137 height 46
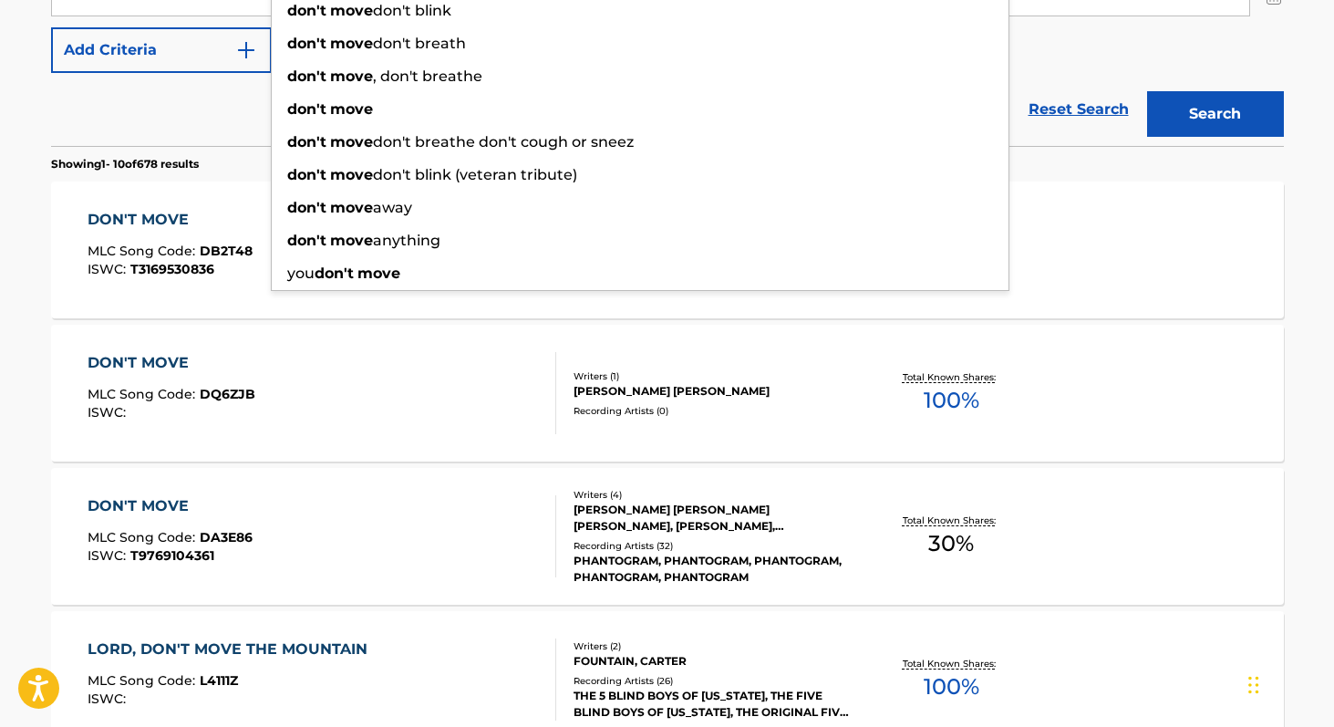
scroll to position [479, 0]
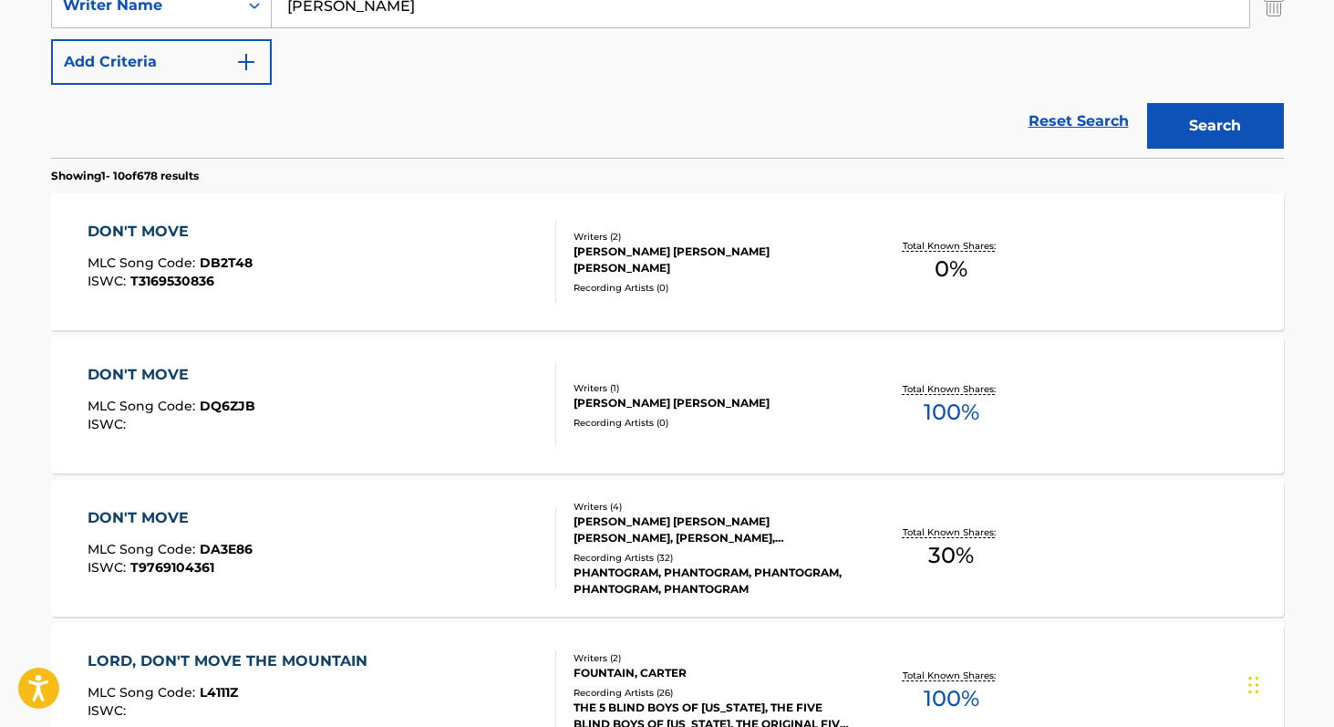
click at [1314, 263] on main "The MLC Public Work Search The accuracy and completeness of The MLC's data is d…" at bounding box center [667, 648] width 1334 height 2146
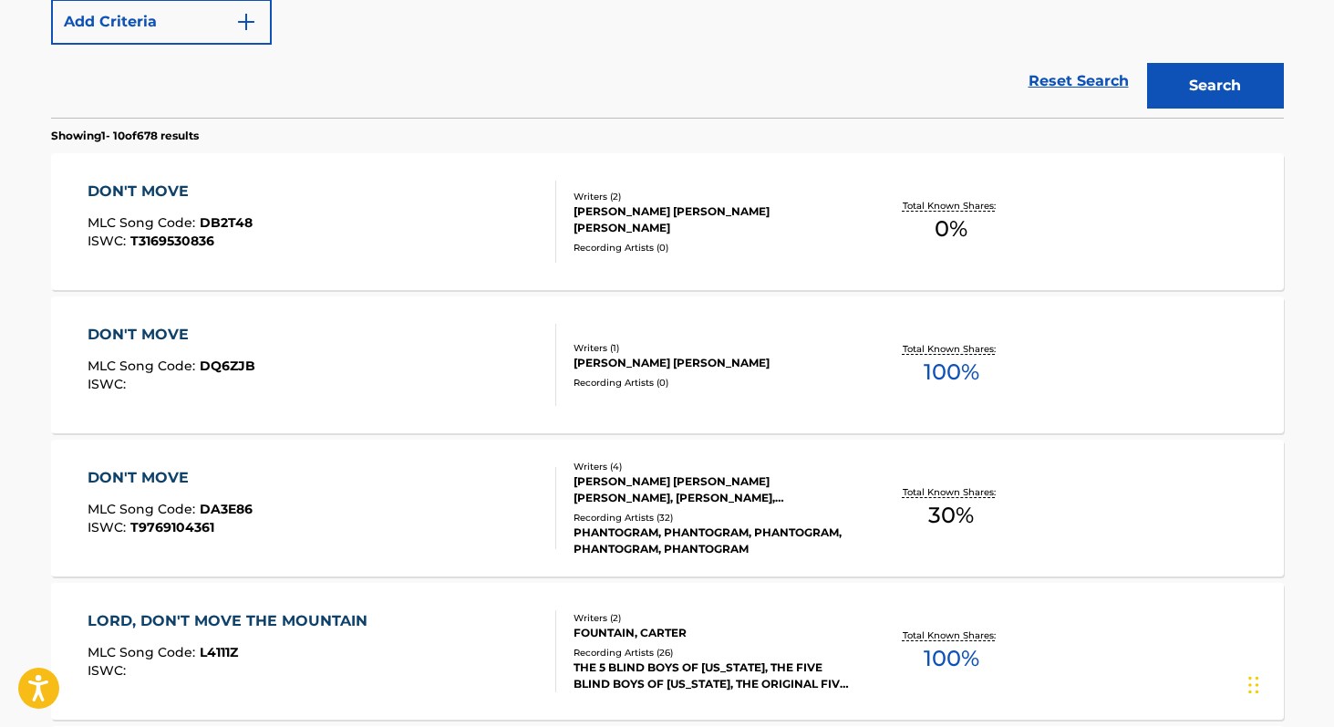
click at [1193, 240] on div "DON'T MOVE MLC Song Code : DB2T48 ISWC : T3169530836 Writers ( 2 ) [PERSON_NAME…" at bounding box center [667, 221] width 1232 height 137
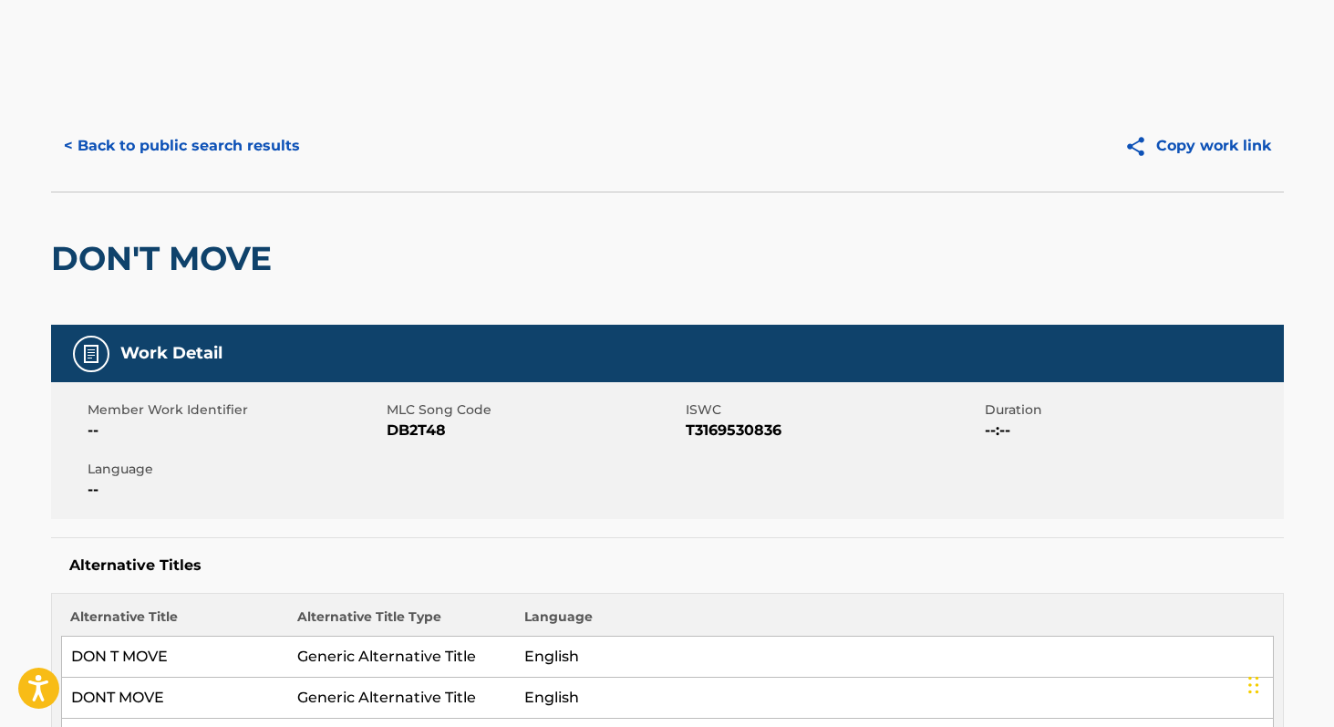
click at [768, 429] on span "T3169530836" at bounding box center [833, 430] width 294 height 22
copy span "T3169530836"
click at [236, 150] on button "< Back to public search results" at bounding box center [182, 146] width 262 height 46
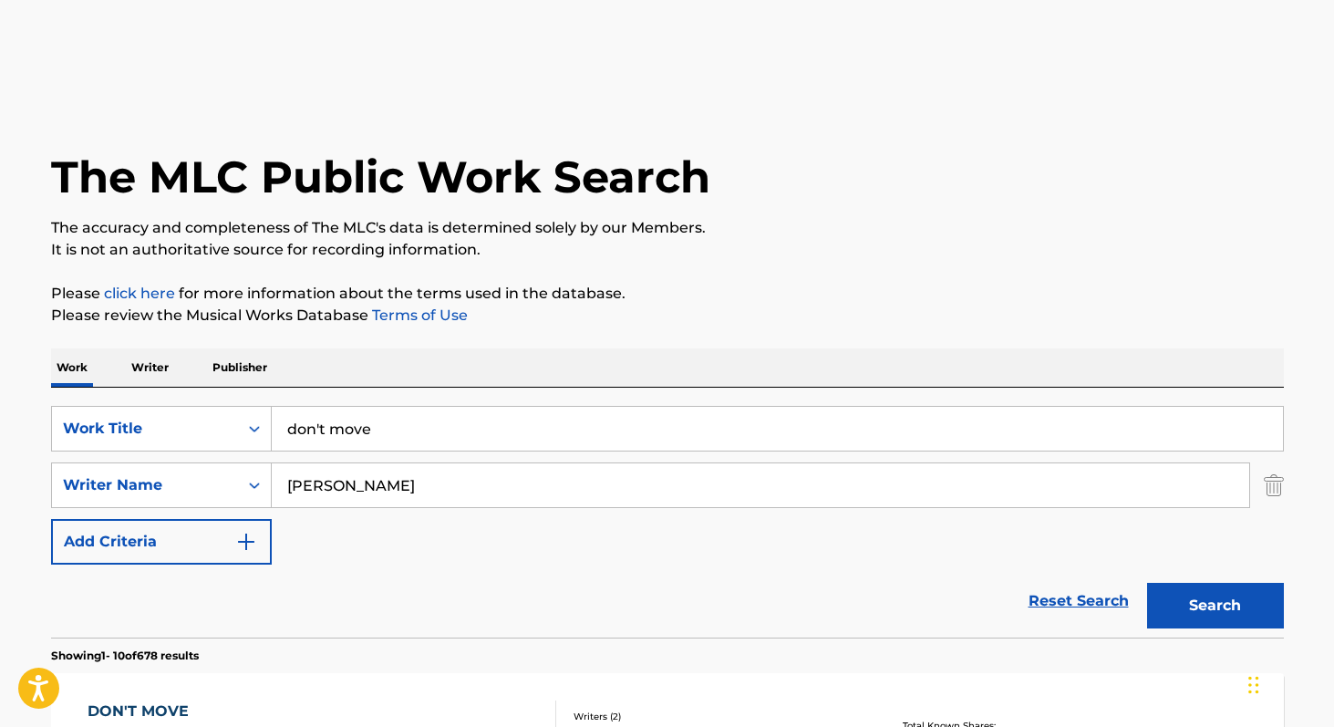
scroll to position [624, 0]
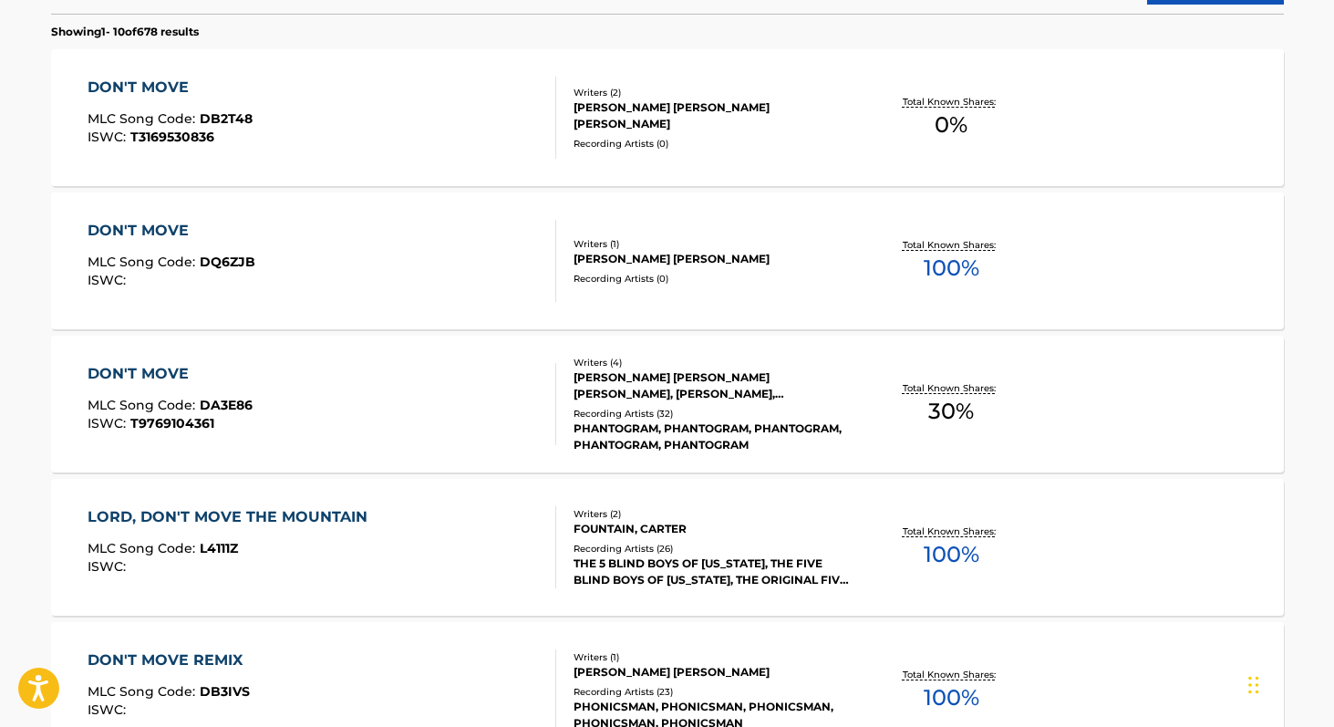
click at [446, 420] on div "DON'T MOVE MLC Song Code : DA3E86 ISWC : T9769104361" at bounding box center [322, 404] width 469 height 82
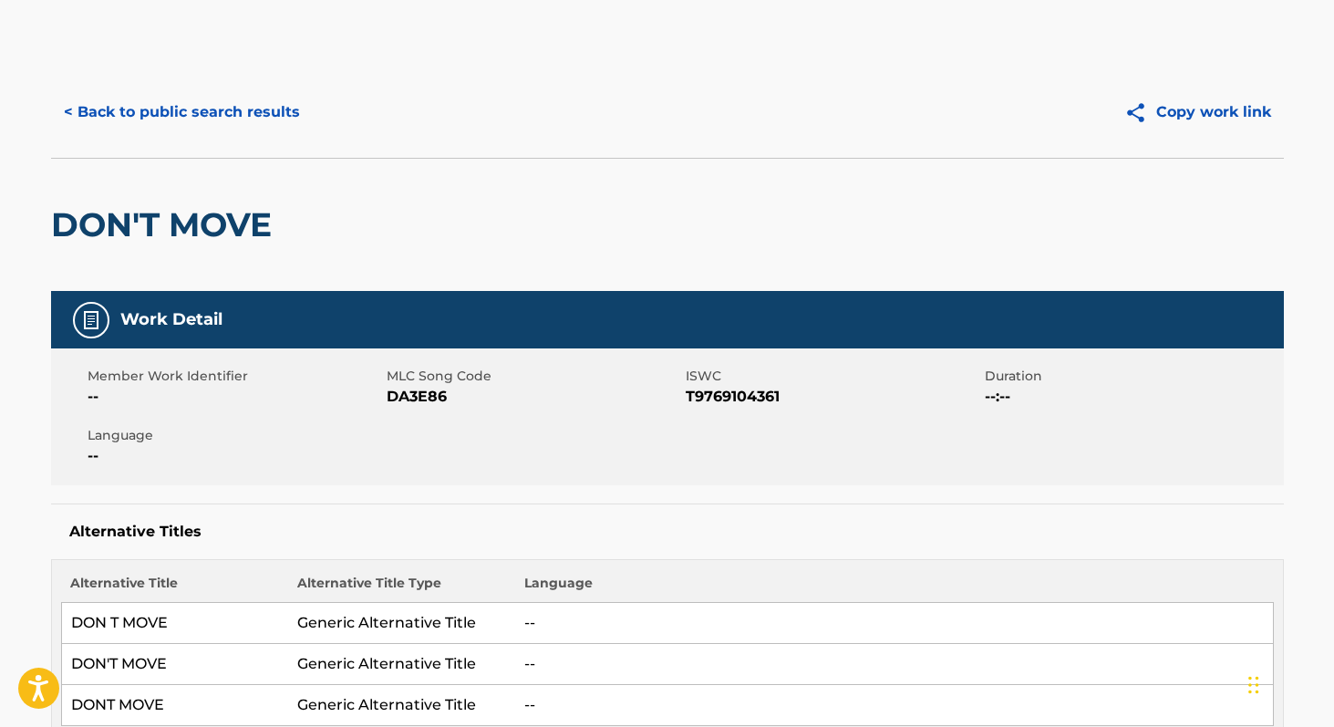
scroll to position [36, 0]
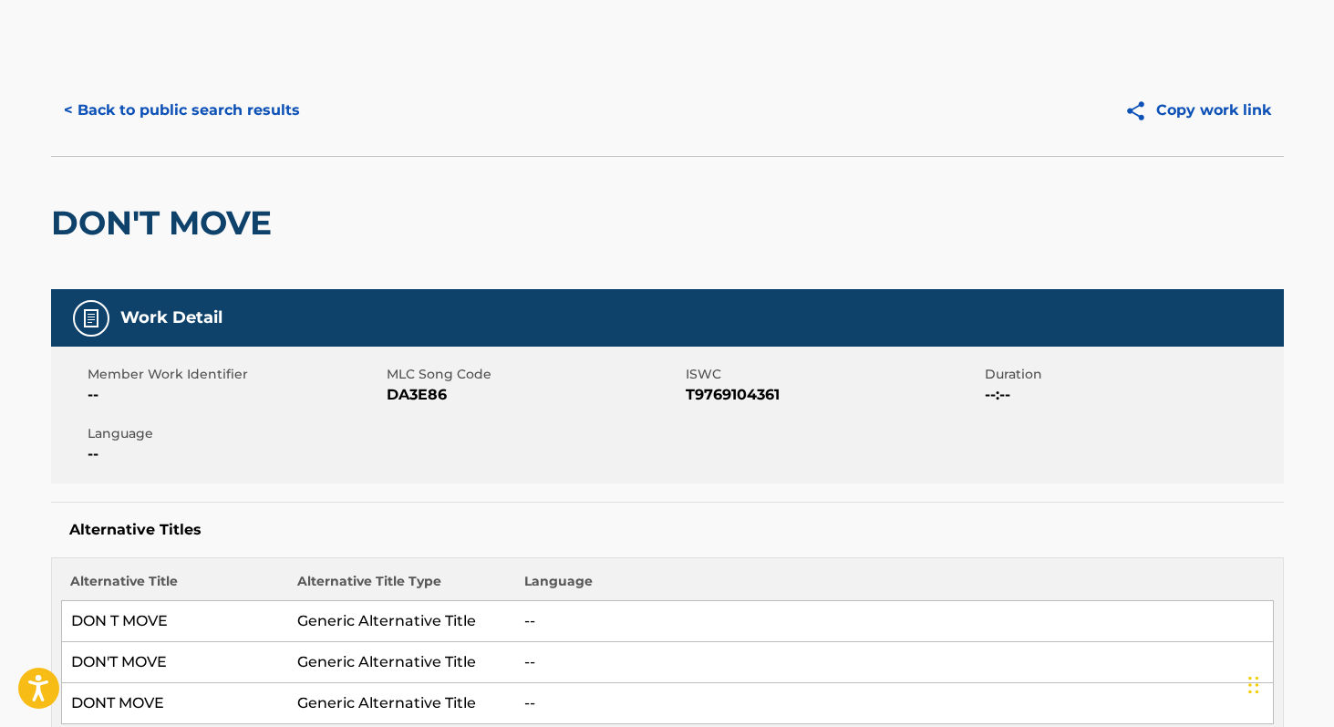
click at [762, 395] on span "T9769104361" at bounding box center [833, 395] width 294 height 22
copy span "T9769104361"
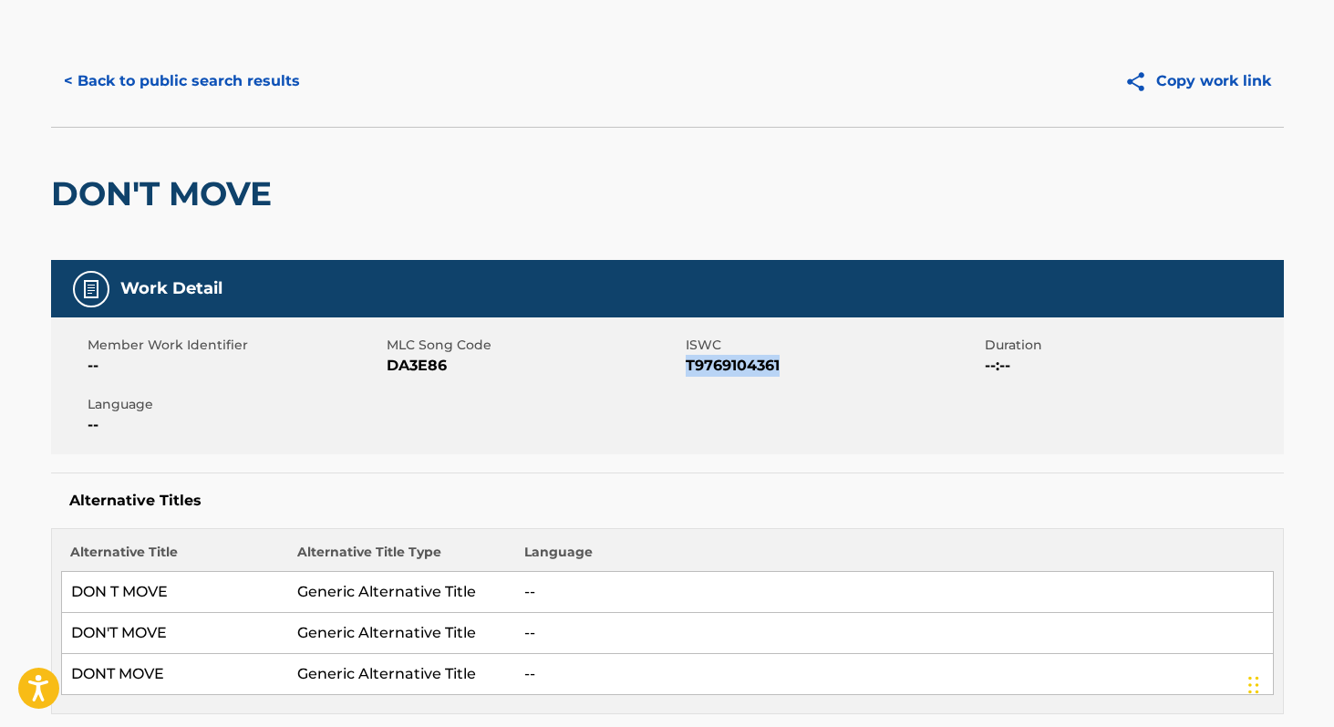
scroll to position [0, 0]
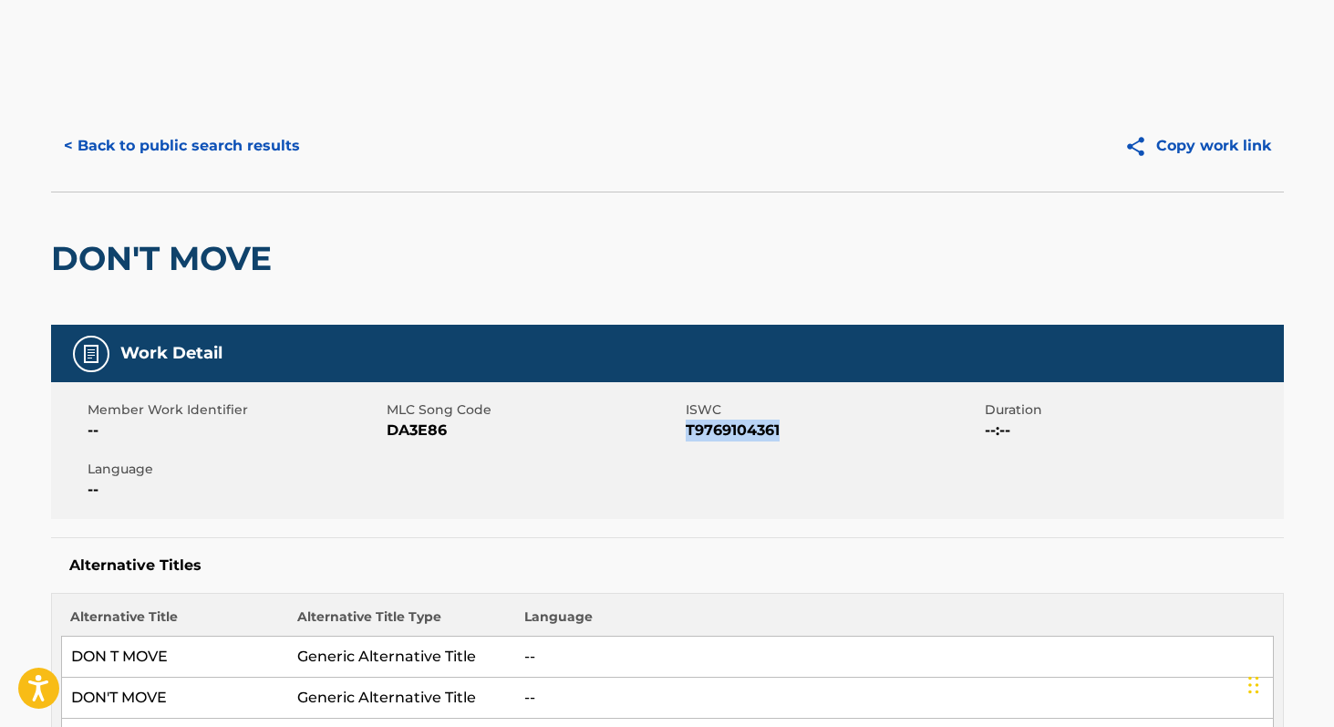
click at [143, 155] on button "< Back to public search results" at bounding box center [182, 146] width 262 height 46
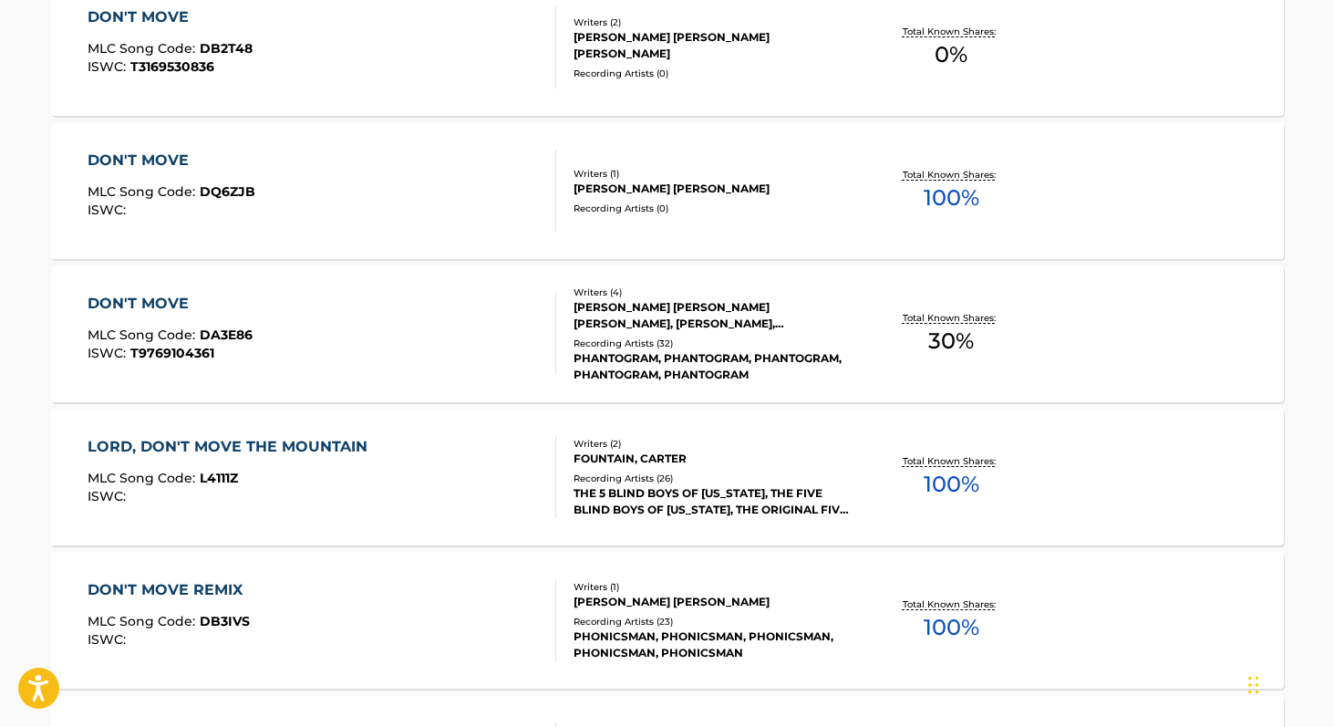
scroll to position [696, 0]
